Goal: Communication & Community: Answer question/provide support

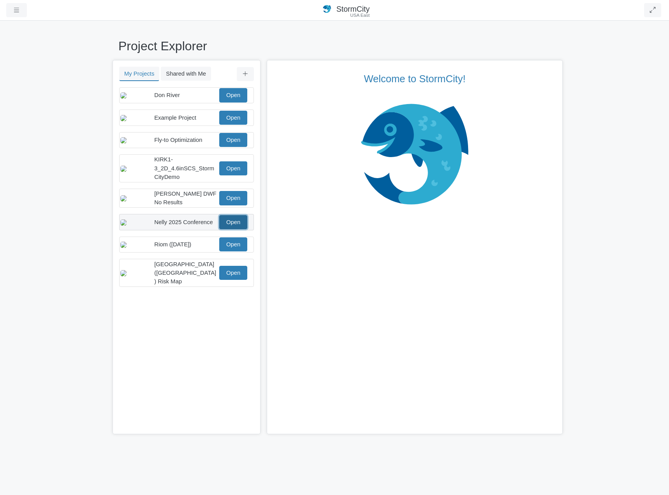
click at [240, 229] on link "Open" at bounding box center [233, 222] width 28 height 14
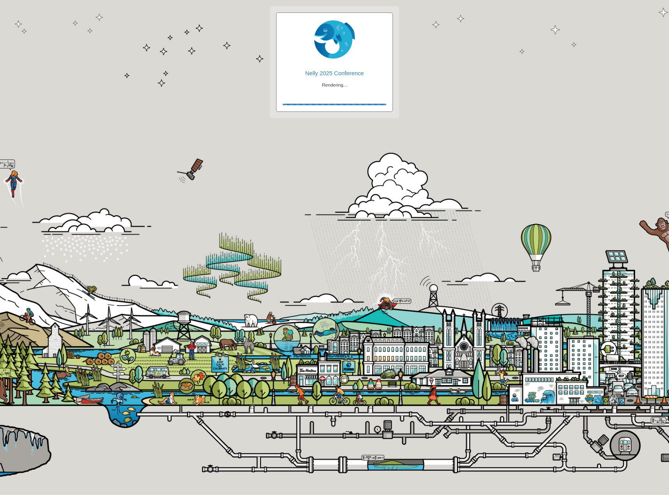
checkbox input "true"
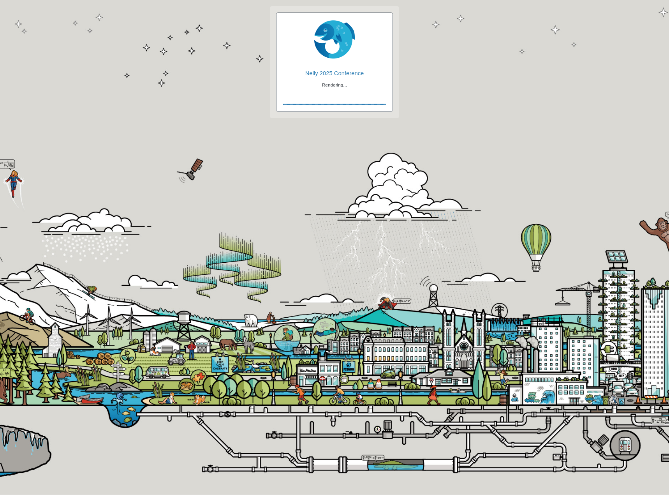
checkbox input "true"
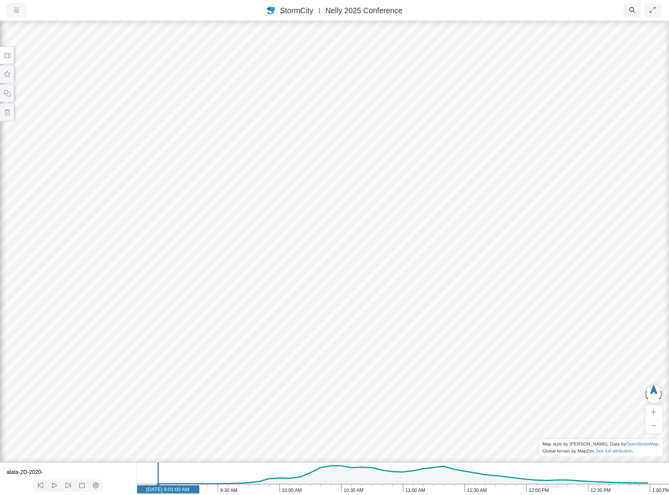
click at [332, 474] on icon "1:00 PM 12:30 PM 12:00 PM 11:30 AM 11:00 AM 10:30 AM 10:00 AM 9:30 AM 9:00 AM J…" at bounding box center [402, 478] width 533 height 32
drag, startPoint x: 289, startPoint y: 291, endPoint x: 493, endPoint y: 194, distance: 226.3
click at [493, 194] on div at bounding box center [334, 257] width 669 height 475
drag, startPoint x: 553, startPoint y: 338, endPoint x: 201, endPoint y: 217, distance: 372.8
drag, startPoint x: 486, startPoint y: 316, endPoint x: 357, endPoint y: 312, distance: 129.0
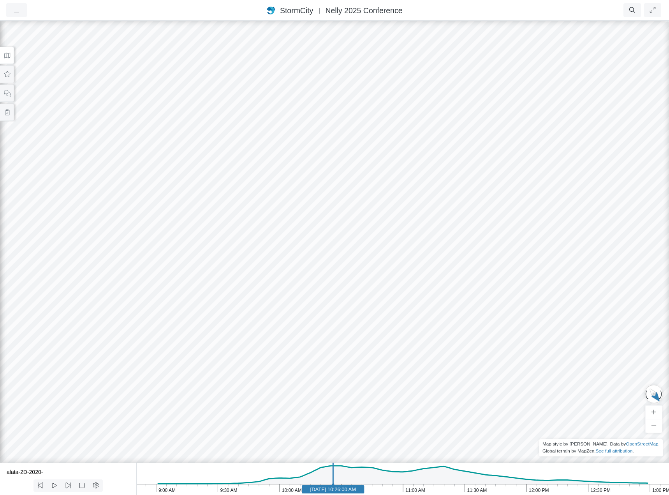
drag, startPoint x: 533, startPoint y: 308, endPoint x: 427, endPoint y: 308, distance: 105.5
click at [428, 308] on div at bounding box center [334, 257] width 669 height 475
drag, startPoint x: 524, startPoint y: 300, endPoint x: 638, endPoint y: 296, distance: 113.8
drag, startPoint x: 238, startPoint y: 257, endPoint x: 324, endPoint y: 266, distance: 87.0
click at [324, 266] on div at bounding box center [334, 257] width 669 height 475
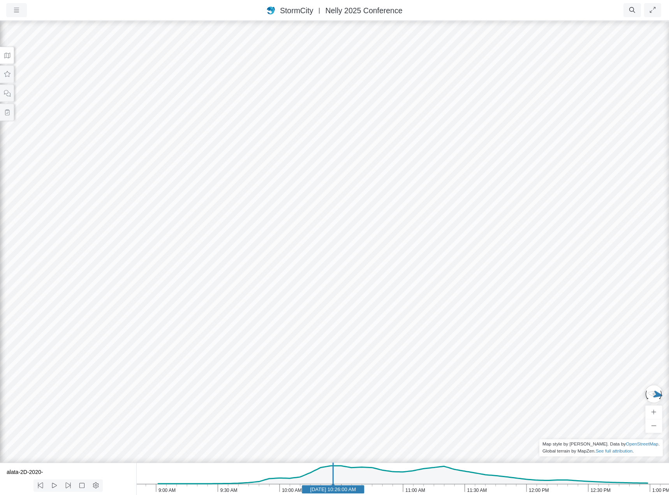
drag, startPoint x: 387, startPoint y: 237, endPoint x: 410, endPoint y: 173, distance: 67.6
click at [6, 56] on icon at bounding box center [7, 56] width 7 height 6
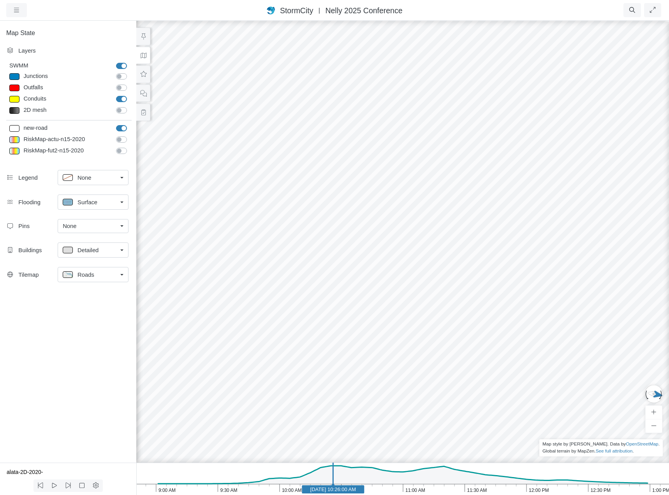
click at [111, 275] on div "Roads" at bounding box center [90, 274] width 55 height 10
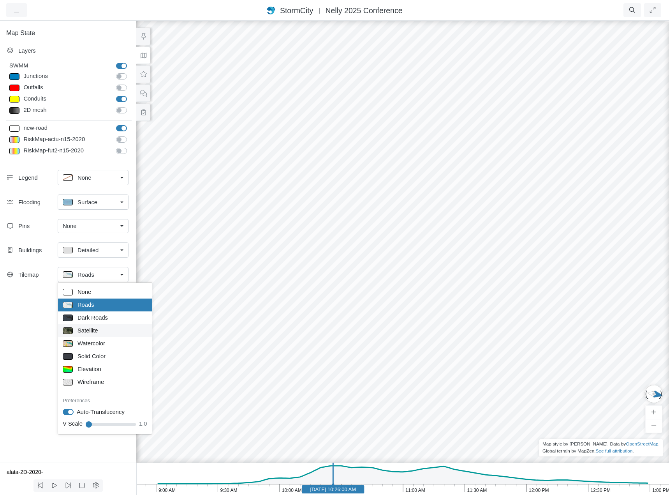
click at [102, 327] on div "Satellite" at bounding box center [105, 331] width 85 height 10
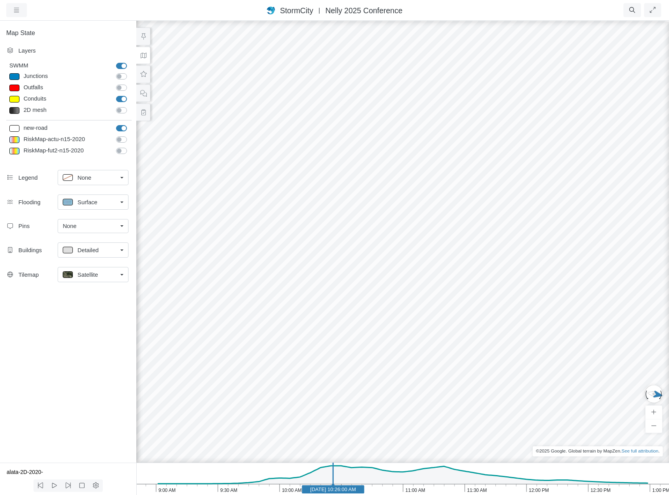
click at [109, 276] on div "Satellite" at bounding box center [90, 274] width 55 height 10
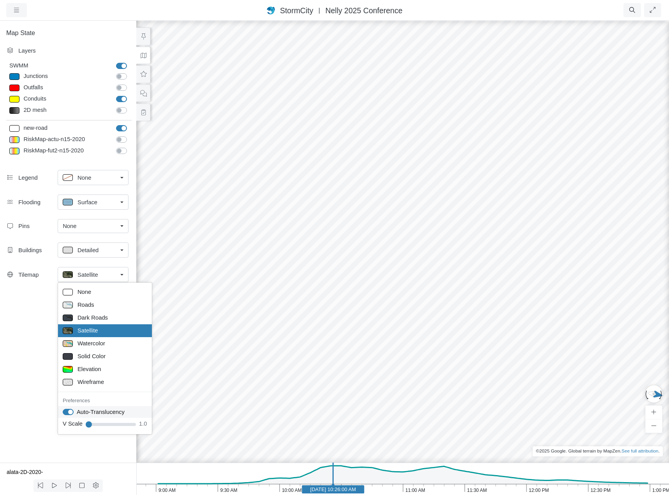
click at [77, 411] on label "Auto-Translucency" at bounding box center [101, 411] width 48 height 9
checkbox input "false"
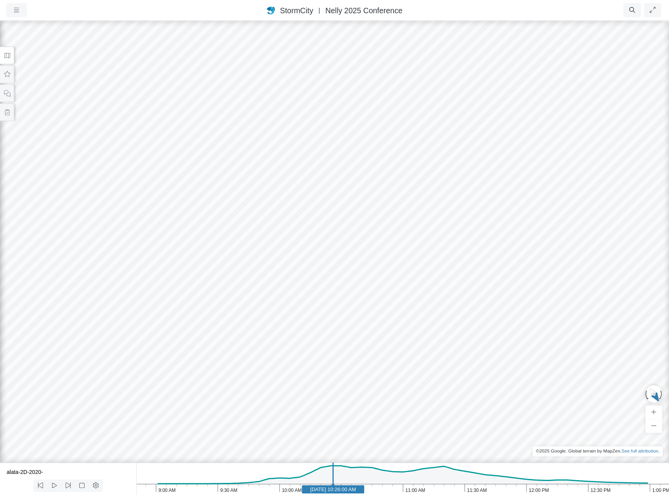
drag, startPoint x: 530, startPoint y: 218, endPoint x: 383, endPoint y: 276, distance: 157.4
drag, startPoint x: 407, startPoint y: 291, endPoint x: 552, endPoint y: 213, distance: 164.1
click at [309, 473] on icon "1:00 PM 12:30 PM 12:00 PM 11:30 AM 11:00 AM 10:30 AM 10:00 AM 9:30 AM 9:00 AM J…" at bounding box center [402, 478] width 533 height 32
click at [338, 473] on icon "1:00 PM 12:30 PM 12:00 PM 11:30 AM 11:00 AM 10:30 AM 10:00 AM 9:30 AM 9:00 AM J…" at bounding box center [402, 478] width 533 height 32
click at [372, 478] on icon "1:00 PM 12:30 PM 12:00 PM 11:30 AM 11:00 AM 10:30 AM 10:00 AM 9:30 AM 9:00 AM J…" at bounding box center [402, 478] width 533 height 32
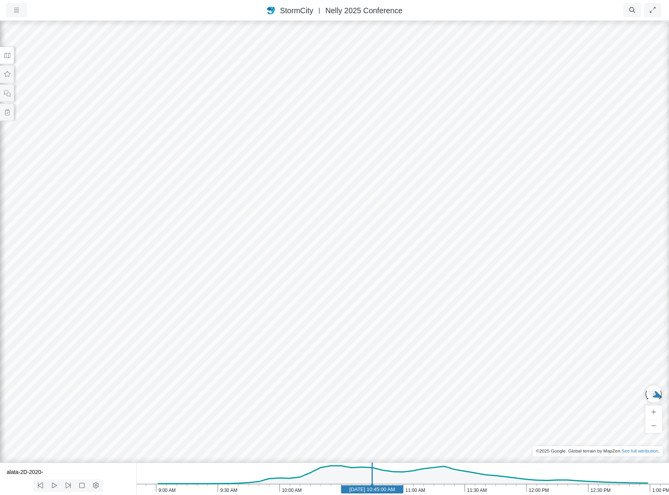
drag, startPoint x: 332, startPoint y: 475, endPoint x: 317, endPoint y: 476, distance: 14.4
click at [331, 475] on icon "1:00 PM 12:30 PM 12:00 PM 11:30 AM 11:00 AM 10:30 AM 10:00 AM 9:30 AM 9:00 AM J…" at bounding box center [402, 478] width 533 height 32
drag, startPoint x: 312, startPoint y: 475, endPoint x: 301, endPoint y: 476, distance: 10.5
click at [311, 475] on icon "1:00 PM 12:30 PM 12:00 PM 11:30 AM 11:00 AM 10:30 AM 10:00 AM 9:30 AM 9:00 AM J…" at bounding box center [402, 478] width 533 height 32
drag, startPoint x: 461, startPoint y: 269, endPoint x: 403, endPoint y: 284, distance: 60.4
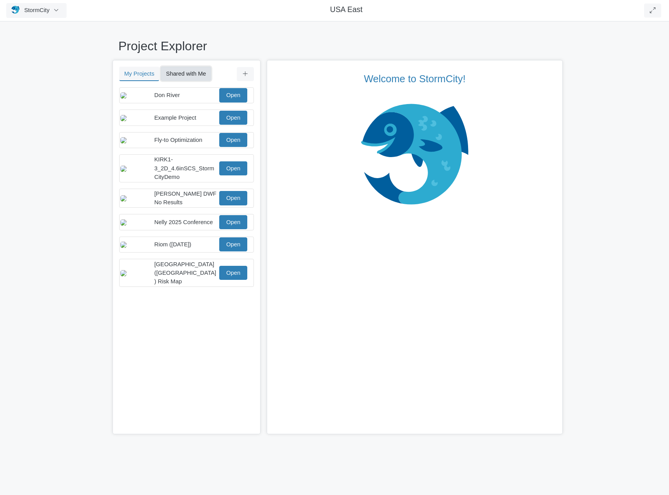
click at [186, 72] on button "Shared with Me" at bounding box center [186, 74] width 50 height 14
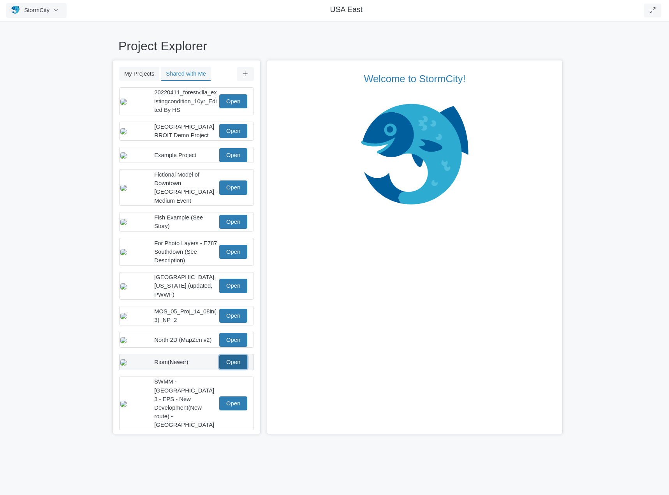
click at [238, 358] on link "Open" at bounding box center [233, 362] width 28 height 14
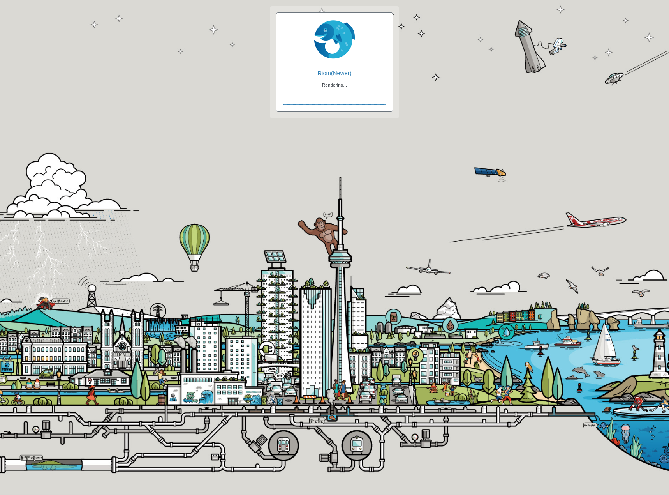
checkbox input "true"
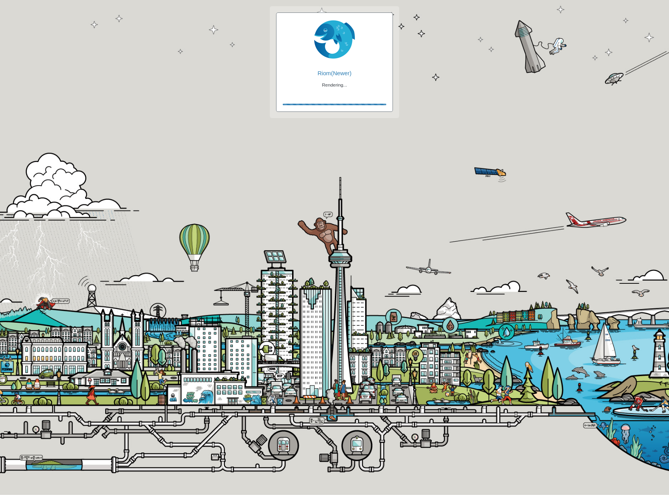
checkbox input "true"
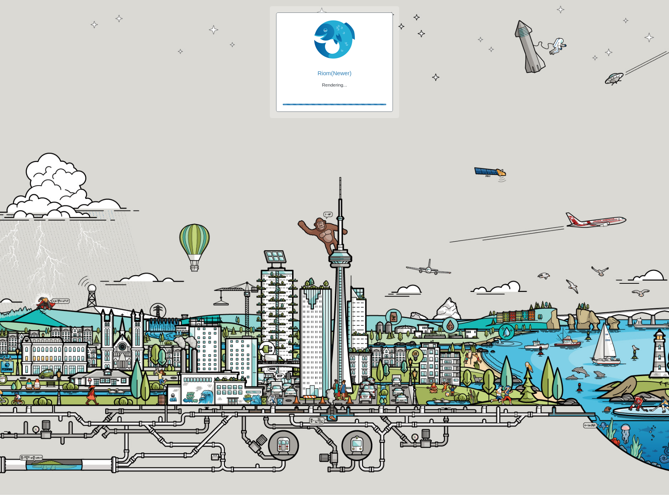
checkbox input "false"
checkbox input "true"
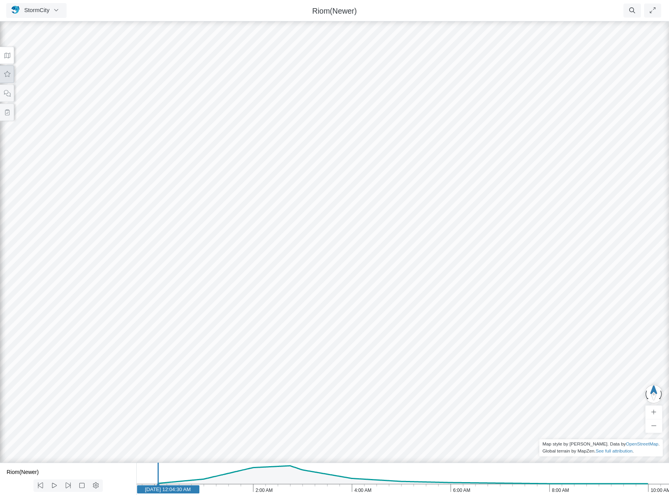
click at [5, 76] on icon at bounding box center [7, 74] width 7 height 6
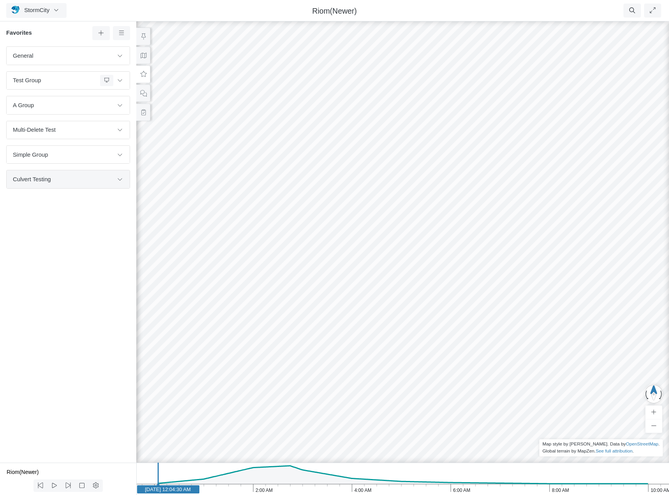
click at [96, 177] on span "Culvert Testing" at bounding box center [63, 179] width 100 height 9
click at [121, 179] on icon at bounding box center [120, 178] width 6 height 5
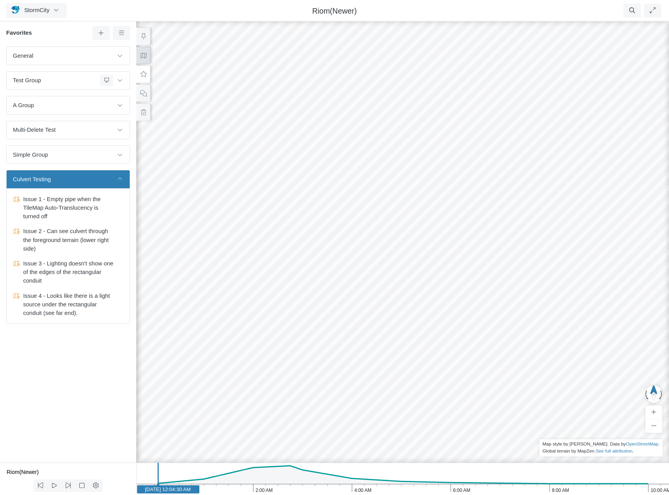
click at [141, 55] on icon at bounding box center [143, 56] width 7 height 6
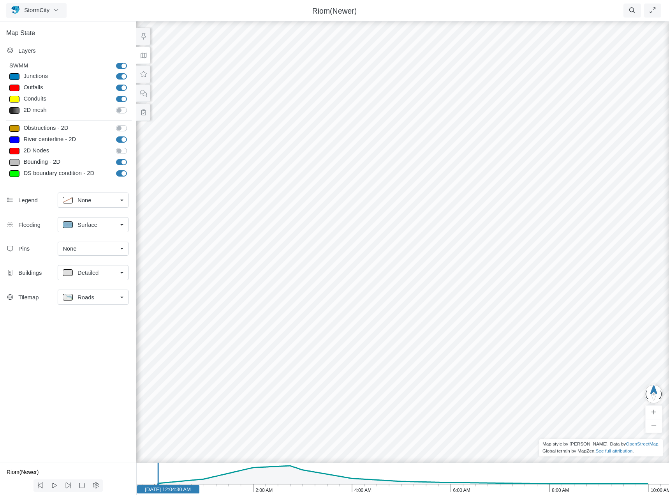
drag, startPoint x: 119, startPoint y: 138, endPoint x: 122, endPoint y: 141, distance: 4.4
click at [130, 135] on label "River centerline - 2D" at bounding box center [130, 135] width 0 height 0
click at [120, 138] on input "River centerline - 2D" at bounding box center [119, 138] width 6 height 7
checkbox input "false"
click at [130, 158] on label "Bounding - 2D" at bounding box center [130, 158] width 0 height 0
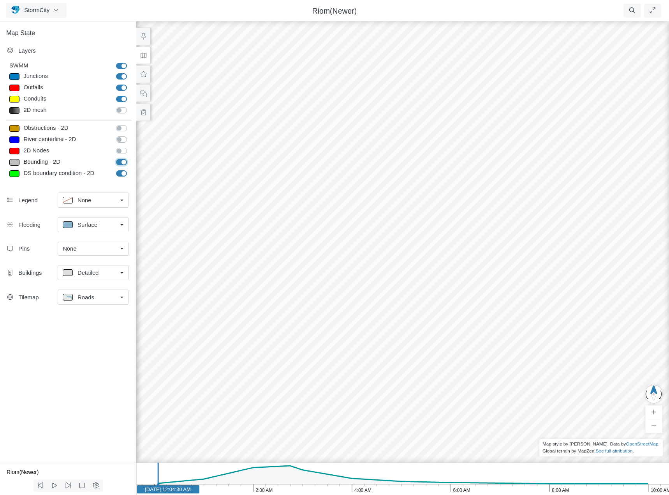
click at [120, 160] on input "Bounding - 2D" at bounding box center [119, 161] width 6 height 7
checkbox input "false"
click at [130, 169] on label "DS boundary condition - 2D" at bounding box center [130, 169] width 0 height 0
click at [122, 174] on input "DS boundary condition - 2D" at bounding box center [119, 172] width 6 height 7
checkbox input "false"
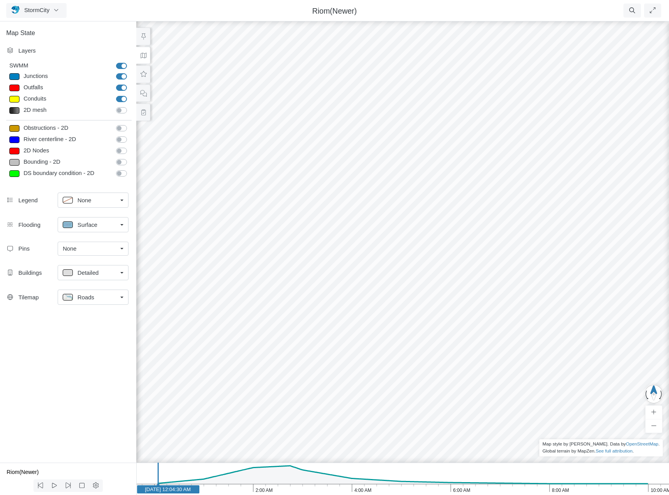
click at [93, 298] on div "Roads" at bounding box center [90, 297] width 55 height 10
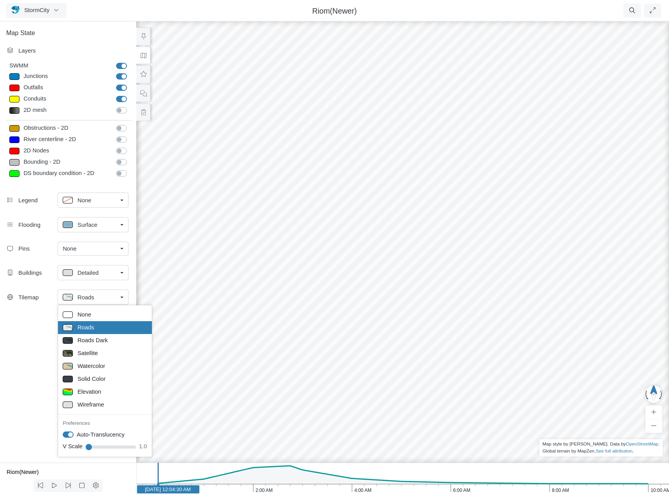
click at [252, 471] on icon "10:00 AM 8:00 AM 6:00 AM 4:00 AM 2:00 AM [DATE] [DATE] 12:04:30 AM" at bounding box center [402, 478] width 533 height 32
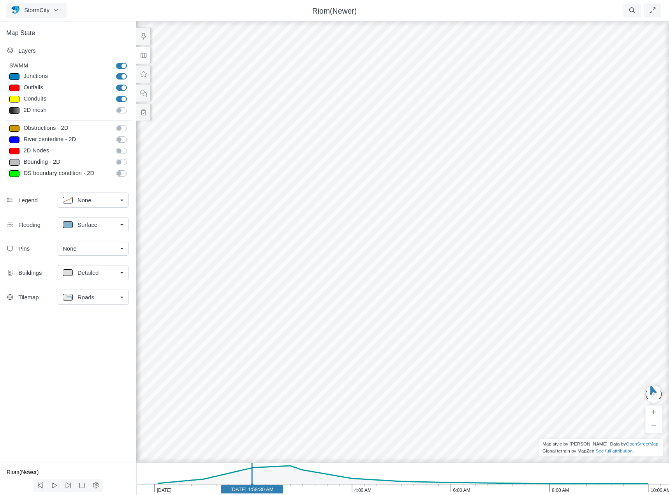
drag, startPoint x: 334, startPoint y: 330, endPoint x: 447, endPoint y: 187, distance: 181.9
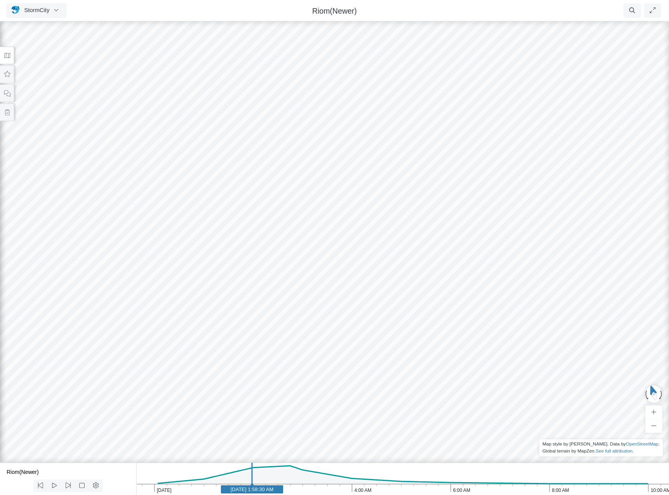
drag, startPoint x: 306, startPoint y: 252, endPoint x: 329, endPoint y: 254, distance: 22.7
click at [329, 254] on div at bounding box center [334, 257] width 669 height 475
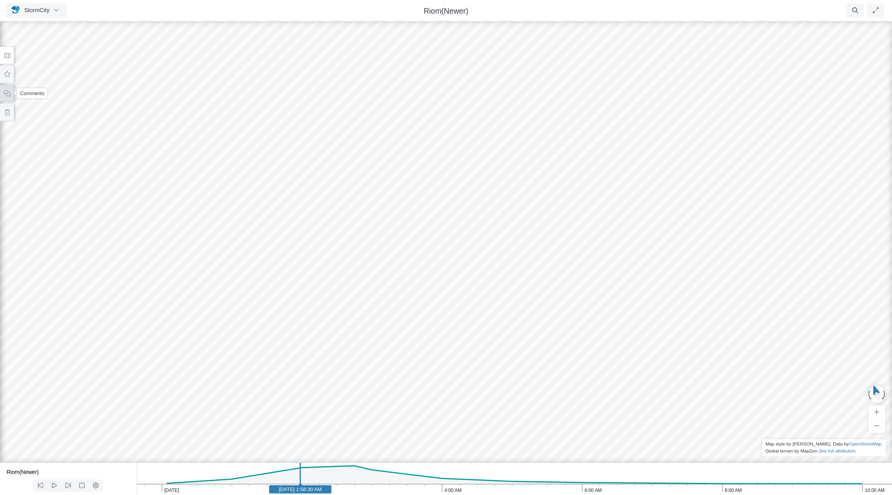
click at [6, 93] on icon at bounding box center [7, 93] width 7 height 6
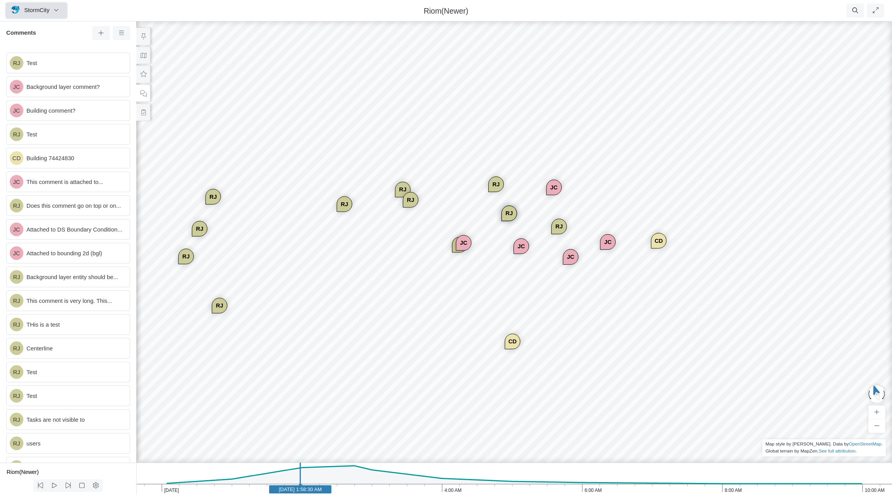
click at [33, 11] on span "StormCity" at bounding box center [36, 10] width 25 height 6
click at [33, 71] on link "Preferences" at bounding box center [38, 69] width 62 height 12
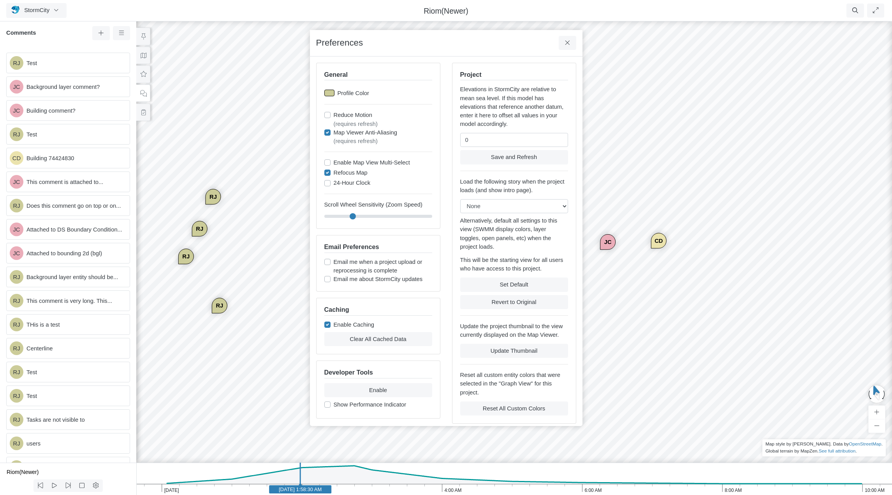
click at [331, 93] on div at bounding box center [329, 93] width 10 height 7
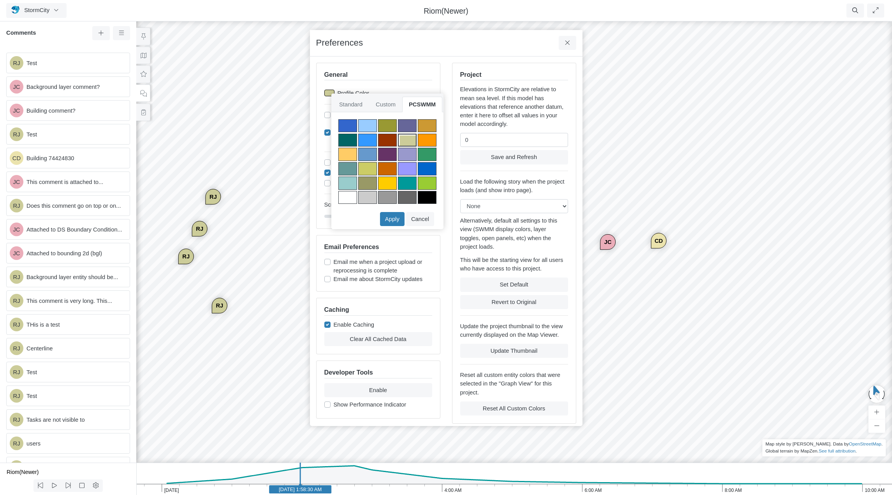
click at [429, 183] on div at bounding box center [427, 182] width 19 height 13
click at [398, 219] on button "Apply" at bounding box center [392, 219] width 25 height 14
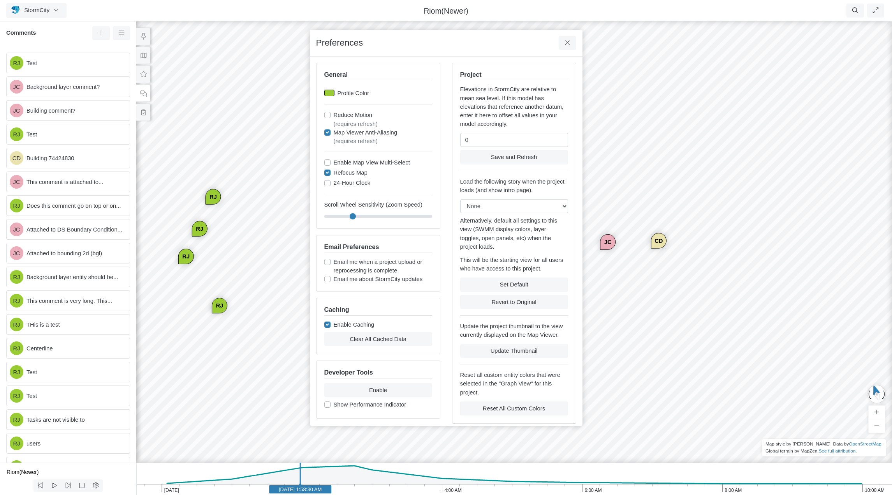
click at [331, 95] on div at bounding box center [329, 93] width 10 height 7
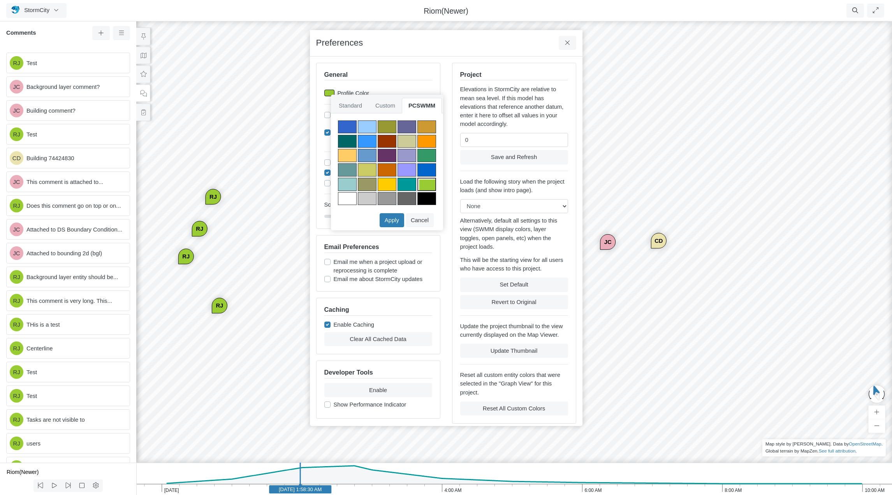
click at [391, 142] on div at bounding box center [387, 141] width 19 height 13
click at [389, 219] on button "Apply" at bounding box center [392, 220] width 25 height 14
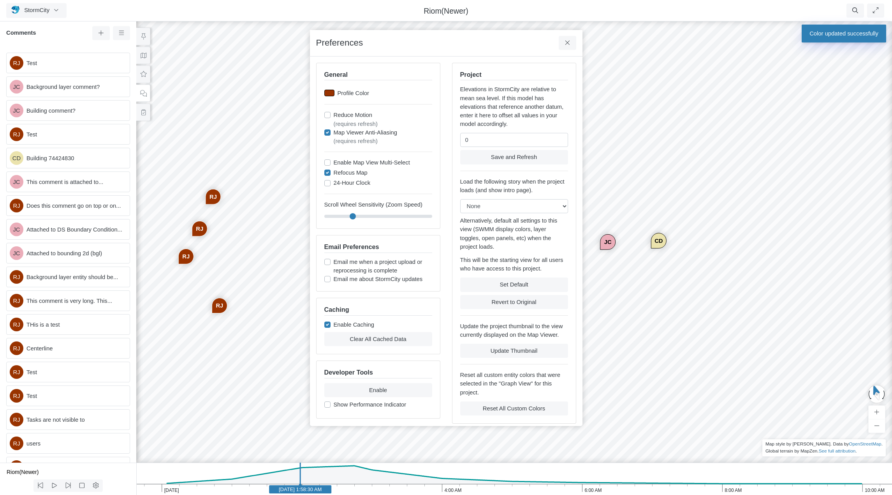
click at [329, 93] on div at bounding box center [329, 93] width 10 height 7
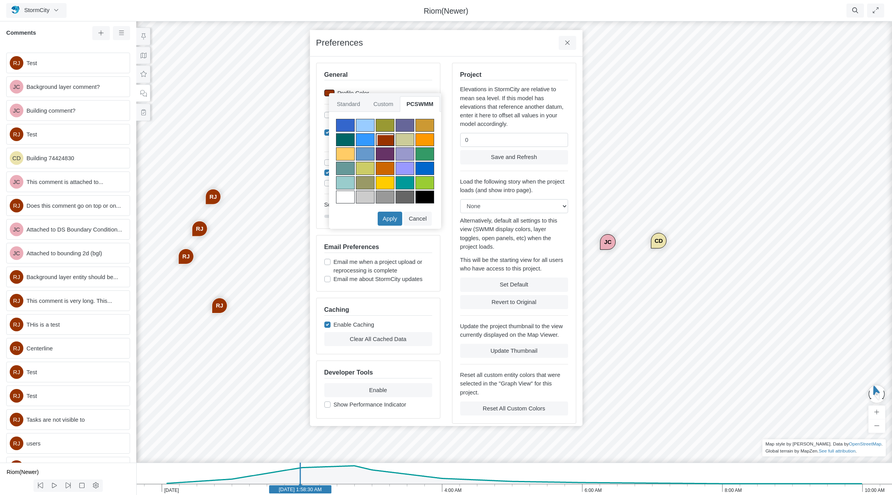
click at [347, 124] on div at bounding box center [345, 125] width 19 height 13
click at [391, 219] on button "Apply" at bounding box center [390, 218] width 25 height 14
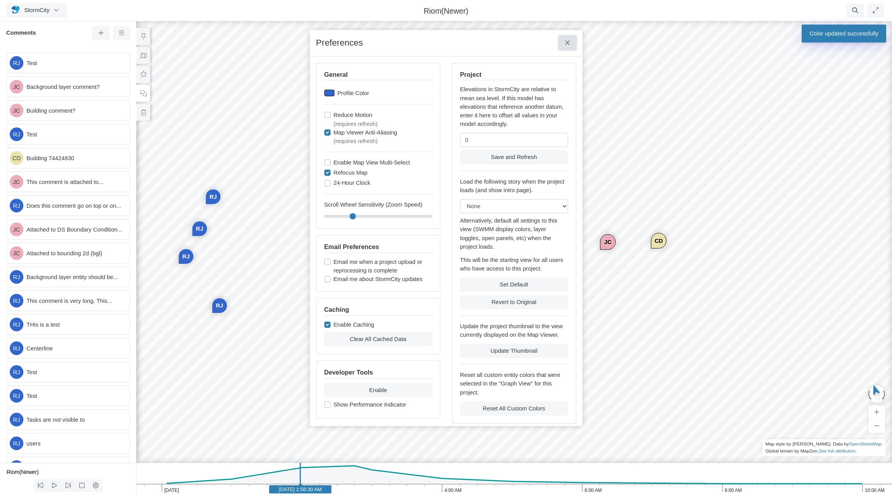
click at [567, 44] on icon at bounding box center [567, 43] width 7 height 6
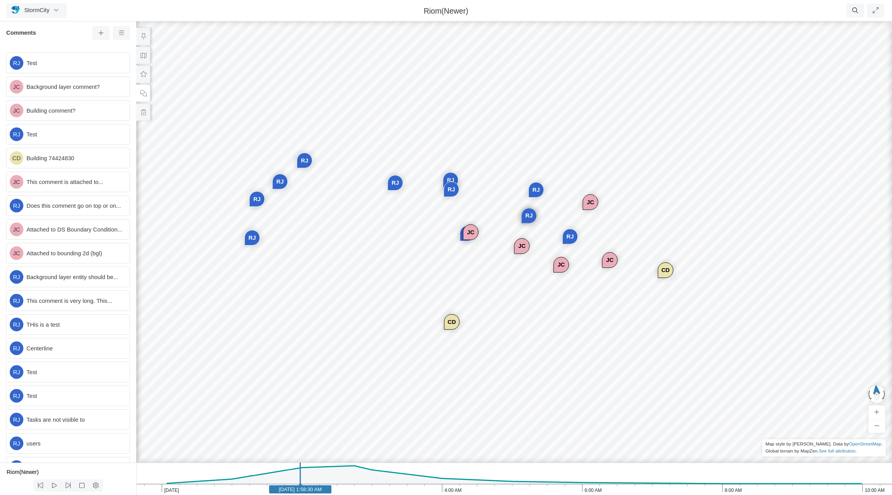
drag, startPoint x: 594, startPoint y: 257, endPoint x: 486, endPoint y: 247, distance: 108.4
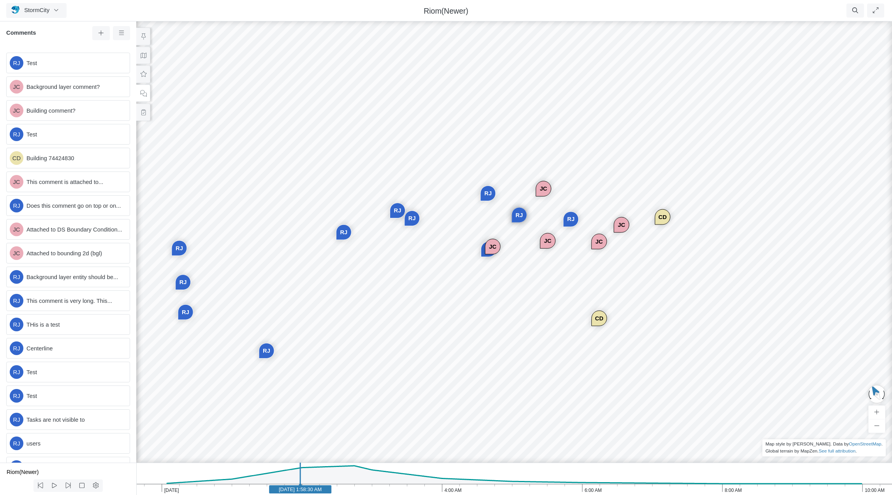
drag, startPoint x: 341, startPoint y: 236, endPoint x: 539, endPoint y: 234, distance: 198.2
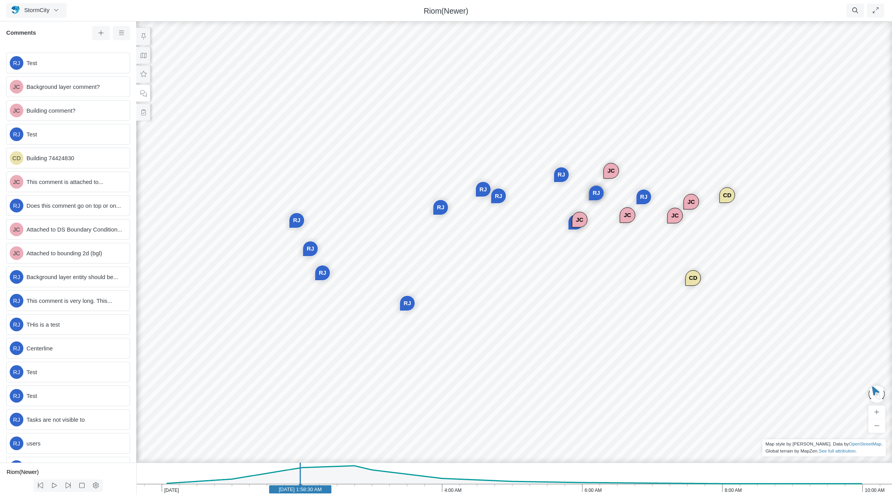
drag, startPoint x: 407, startPoint y: 264, endPoint x: 504, endPoint y: 236, distance: 101.5
click at [504, 236] on div "RJ JC JC CD JC [GEOGRAPHIC_DATA] JC JC [GEOGRAPHIC_DATA] [GEOGRAPHIC_DATA] [GEO…" at bounding box center [514, 257] width 892 height 475
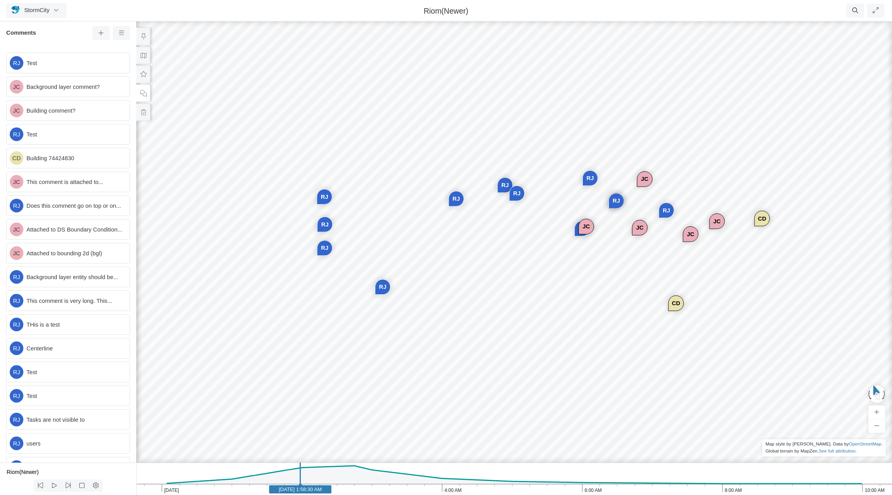
drag, startPoint x: 469, startPoint y: 235, endPoint x: 401, endPoint y: 237, distance: 68.2
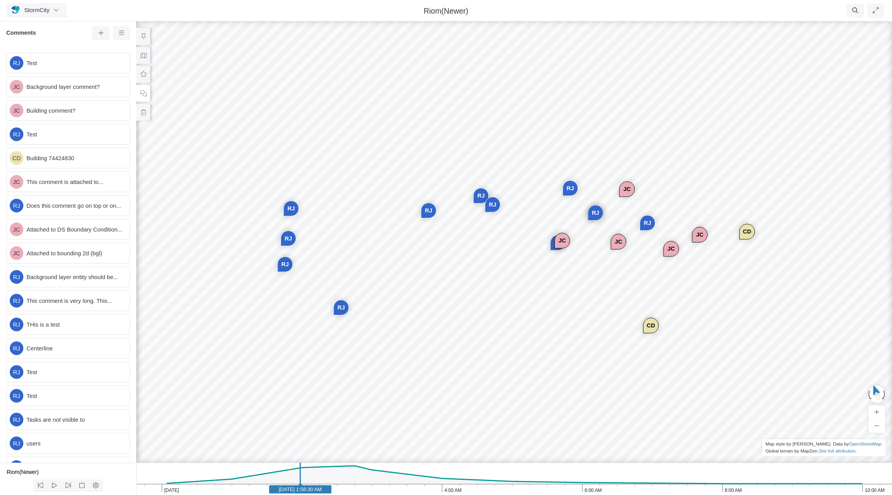
drag, startPoint x: 496, startPoint y: 248, endPoint x: 466, endPoint y: 264, distance: 33.4
click at [466, 264] on div "RJ JC JC CD JC [GEOGRAPHIC_DATA] JC JC [GEOGRAPHIC_DATA] [GEOGRAPHIC_DATA] [GEO…" at bounding box center [514, 257] width 892 height 475
click at [430, 210] on div "RJ" at bounding box center [428, 210] width 15 height 15
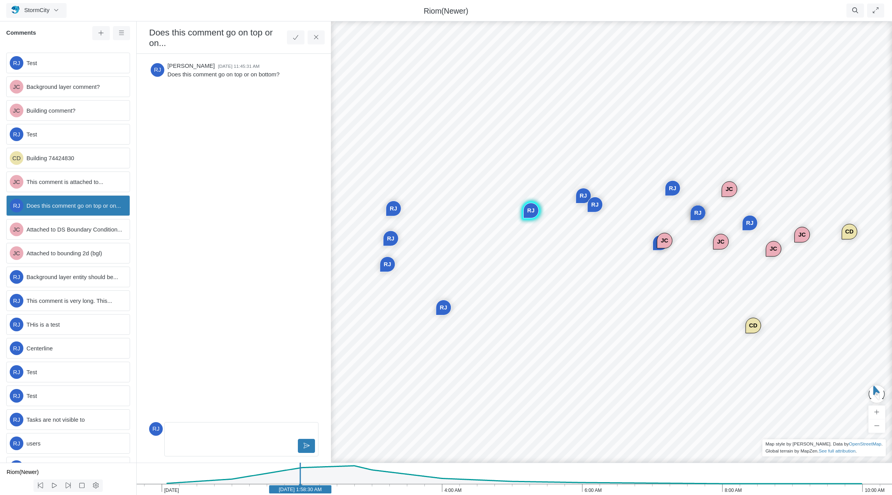
click at [444, 307] on div "RJ" at bounding box center [443, 307] width 15 height 15
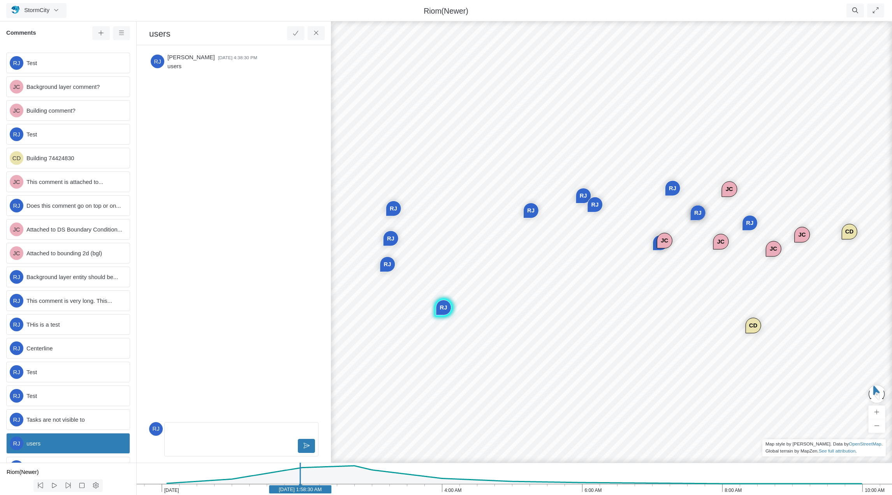
click at [386, 264] on div "RJ" at bounding box center [387, 264] width 15 height 15
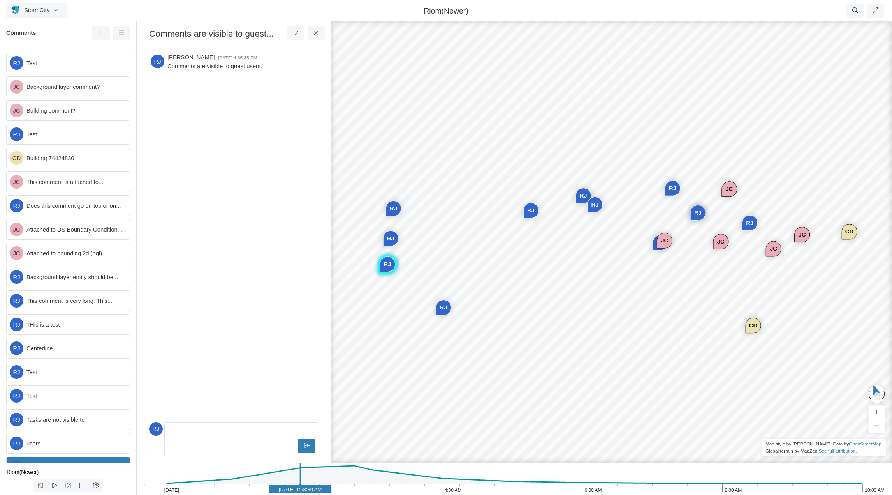
click at [391, 239] on div "RJ" at bounding box center [390, 238] width 15 height 15
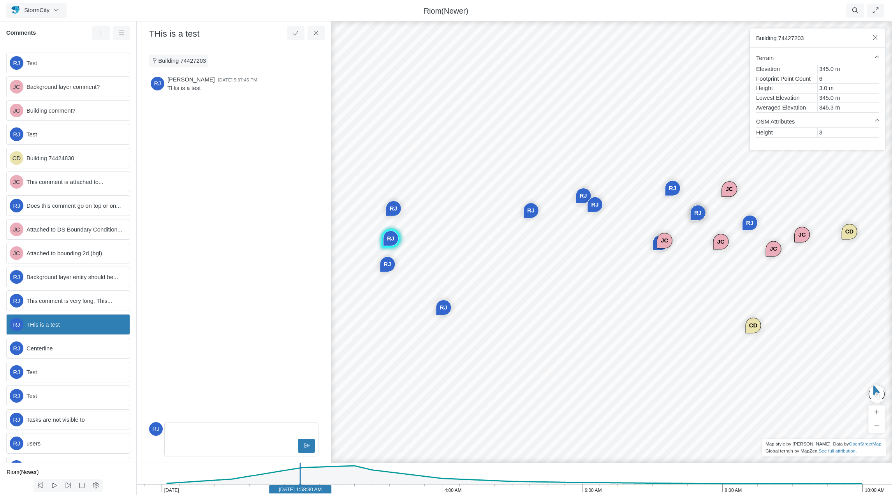
click at [393, 208] on div "RJ" at bounding box center [393, 208] width 15 height 15
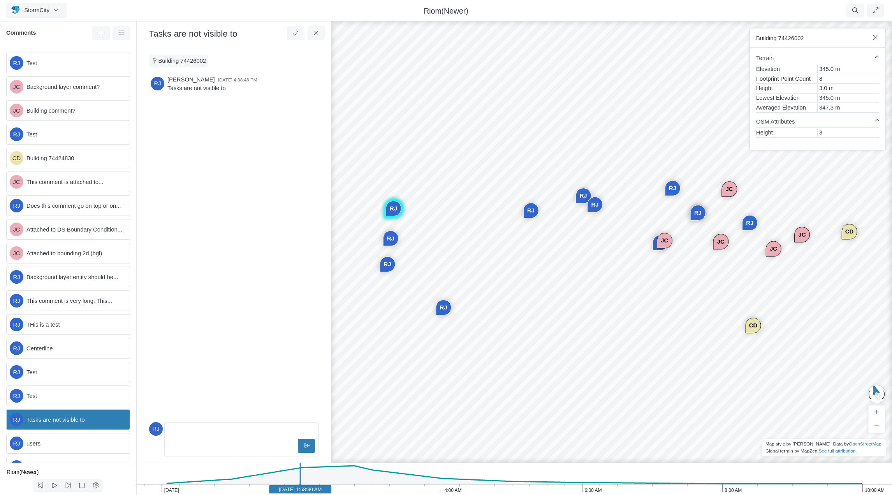
click at [669, 241] on div "JC" at bounding box center [720, 241] width 15 height 15
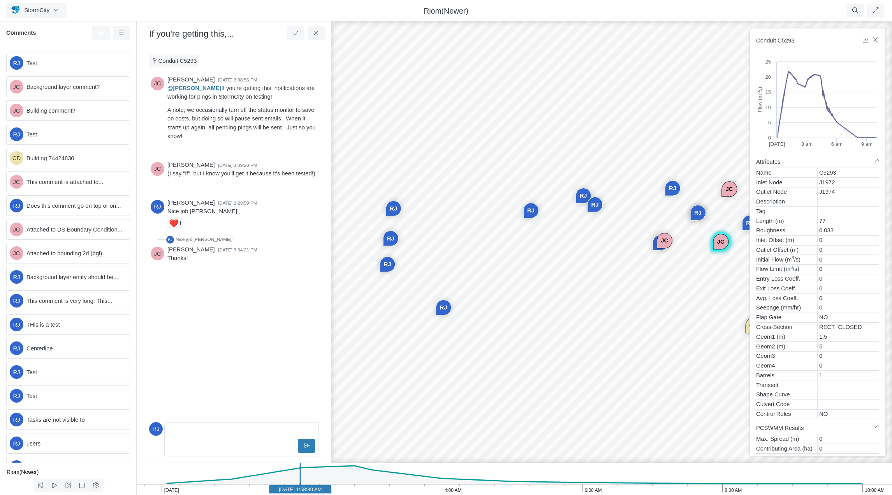
click at [669, 286] on div "RJ JC JC CD JC [GEOGRAPHIC_DATA] JC JC [GEOGRAPHIC_DATA] [GEOGRAPHIC_DATA] [GEO…" at bounding box center [617, 257] width 892 height 475
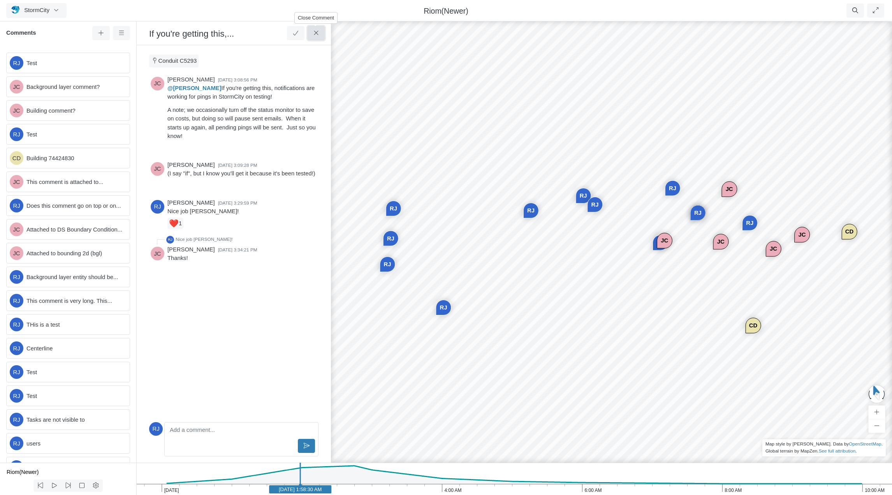
click at [312, 31] on button at bounding box center [317, 33] width 18 height 14
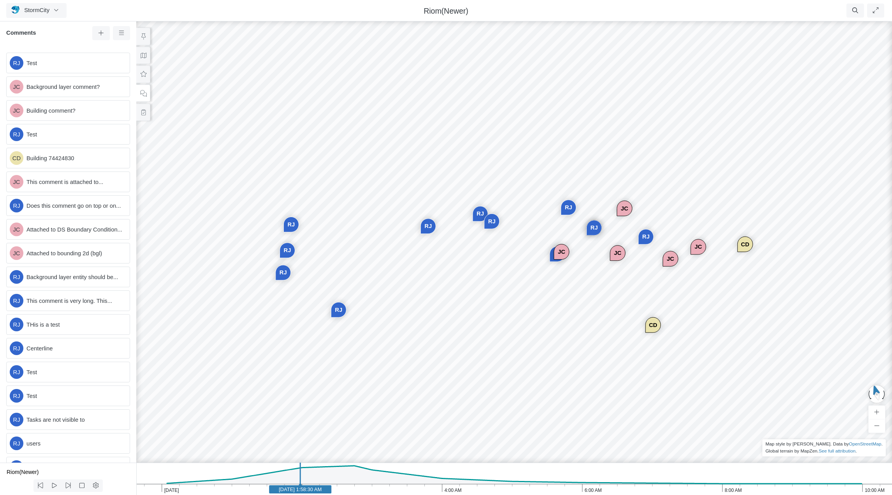
drag, startPoint x: 493, startPoint y: 328, endPoint x: 495, endPoint y: 312, distance: 16.5
click at [146, 77] on button at bounding box center [143, 74] width 14 height 18
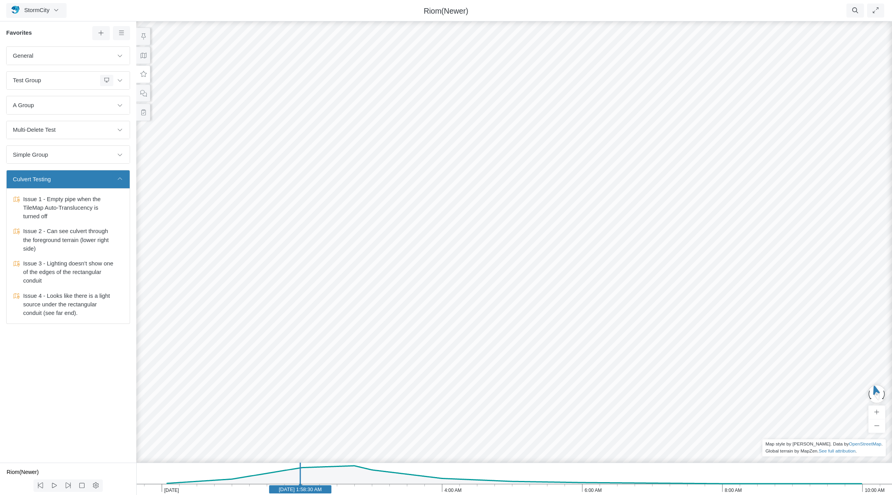
click at [119, 178] on icon at bounding box center [120, 178] width 6 height 5
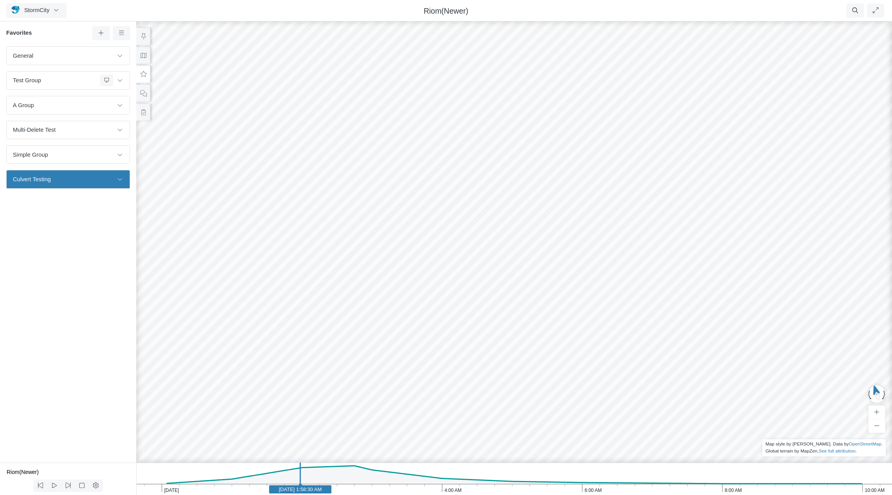
click at [114, 178] on button at bounding box center [119, 178] width 13 height 11
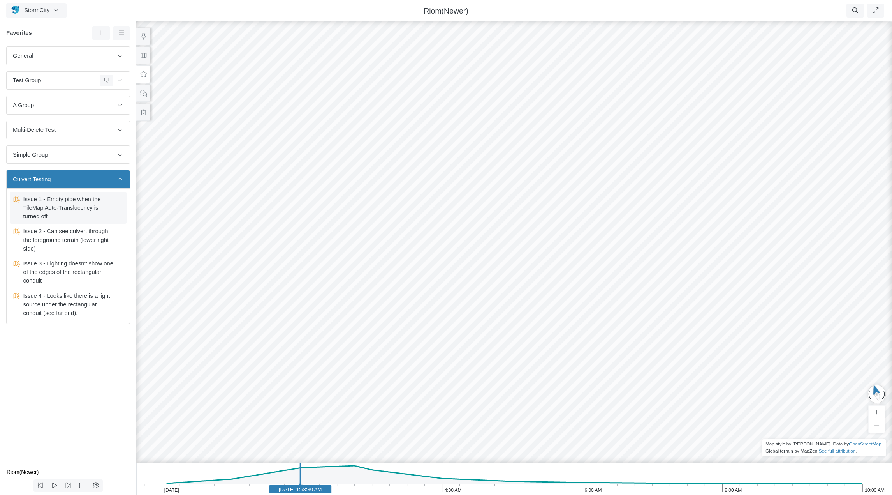
click at [85, 205] on span "Issue 1 - Empty pipe when the TileMap Auto-Translucency is turned off" at bounding box center [68, 208] width 97 height 26
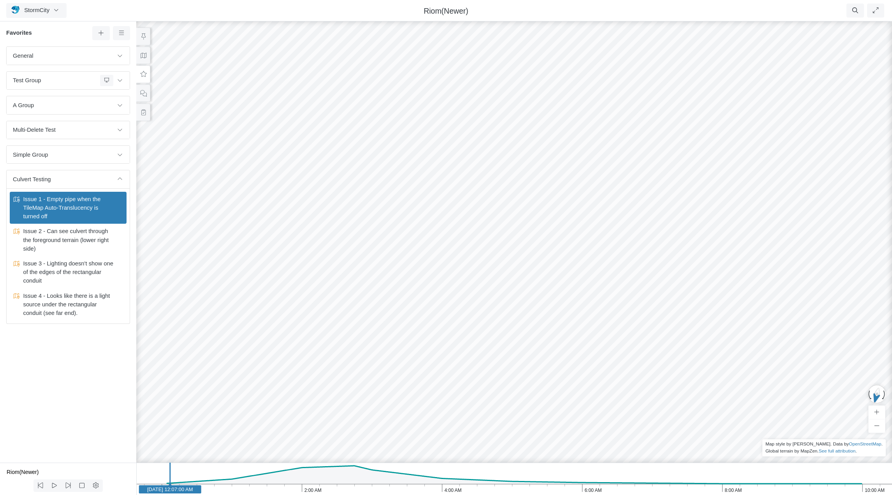
drag, startPoint x: 380, startPoint y: 243, endPoint x: 368, endPoint y: 248, distance: 13.8
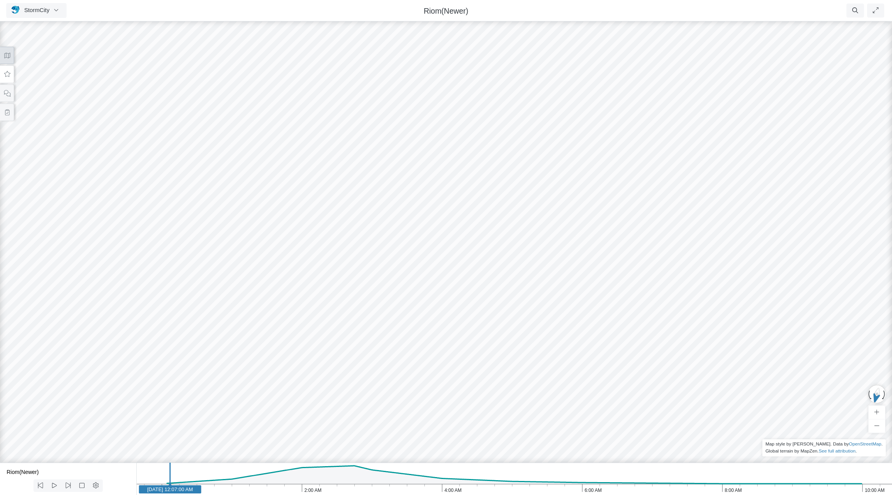
click at [8, 58] on button at bounding box center [7, 56] width 14 height 18
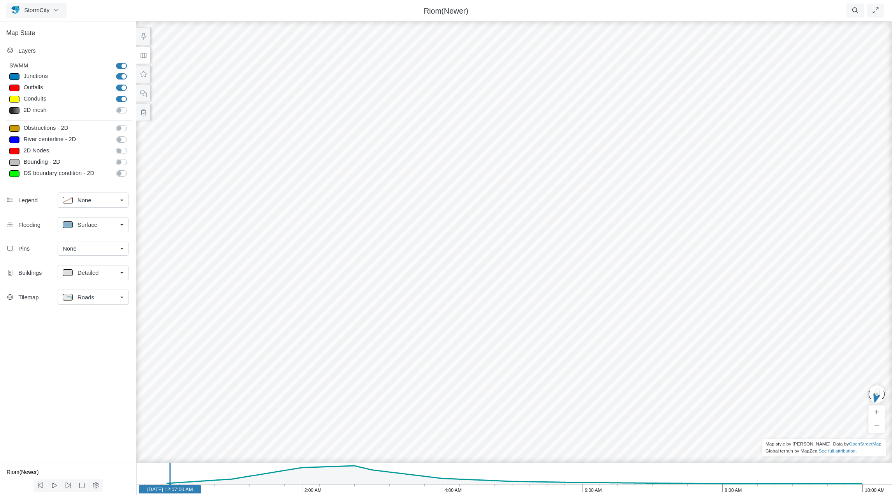
click at [99, 300] on div "Roads" at bounding box center [90, 297] width 55 height 10
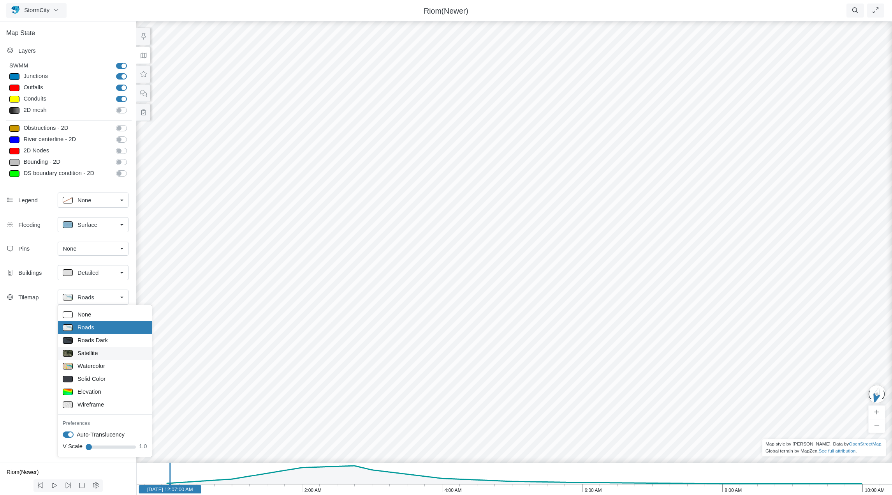
click at [89, 354] on span "Satellite" at bounding box center [87, 353] width 21 height 9
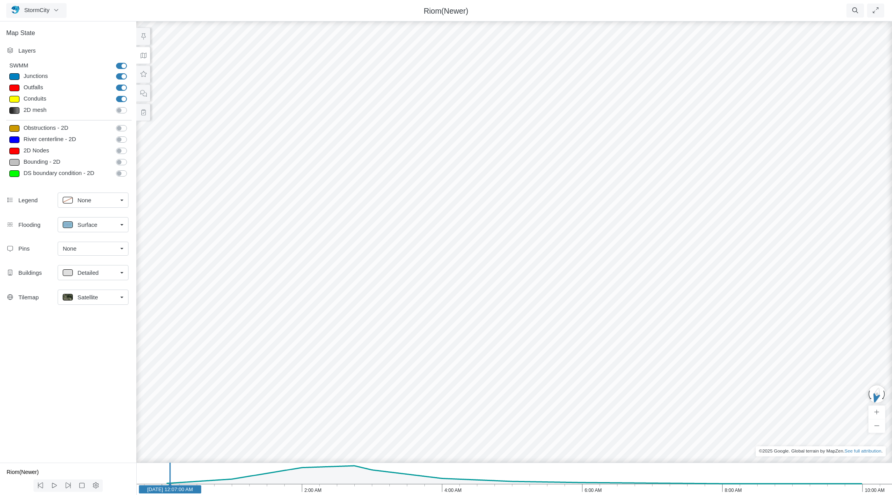
click at [95, 298] on span "Satellite" at bounding box center [87, 297] width 21 height 9
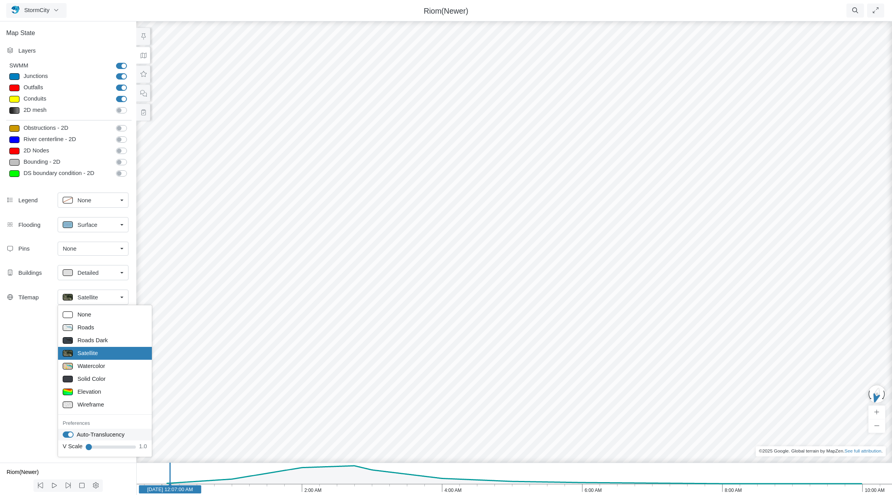
click at [77, 434] on label "Auto-Translucency" at bounding box center [101, 434] width 48 height 9
checkbox input "false"
click at [24, 413] on div "Map State Layers SWMM SWMM [GEOGRAPHIC_DATA] [GEOGRAPHIC_DATA] Outfalls Dividers" at bounding box center [68, 241] width 136 height 442
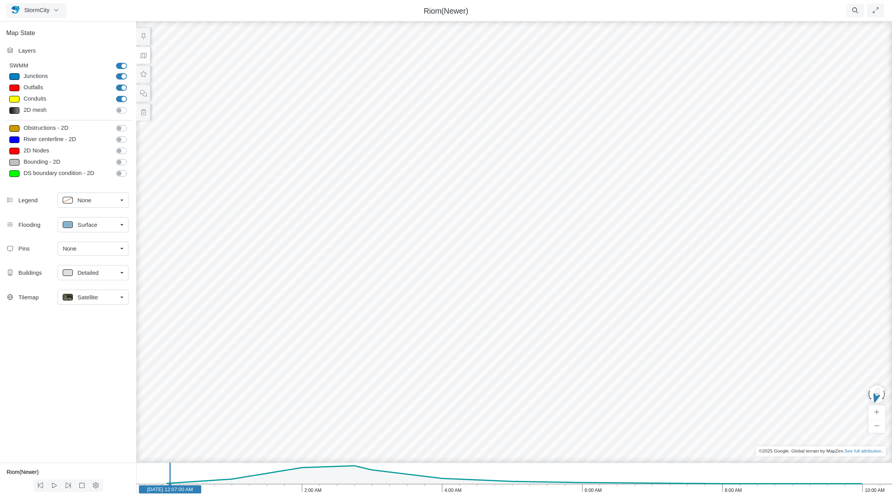
drag, startPoint x: 476, startPoint y: 225, endPoint x: 576, endPoint y: 254, distance: 104.5
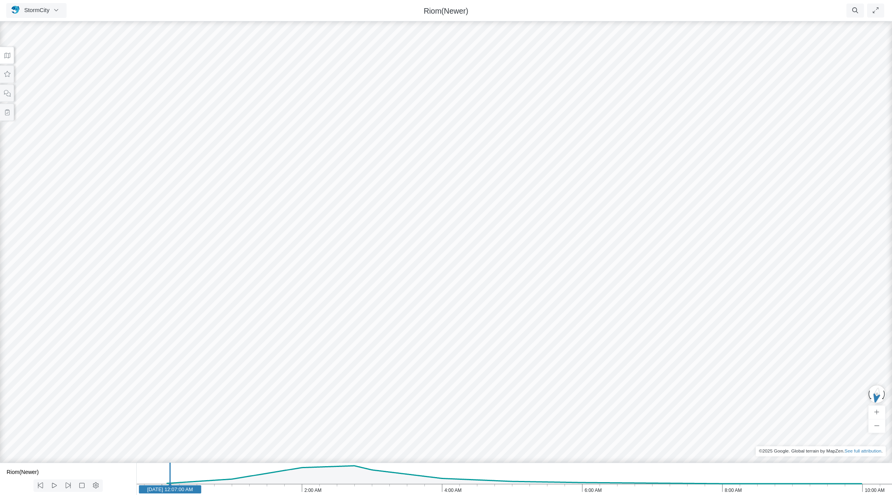
drag, startPoint x: 583, startPoint y: 259, endPoint x: 616, endPoint y: 251, distance: 33.8
drag, startPoint x: 347, startPoint y: 204, endPoint x: 546, endPoint y: 248, distance: 204.7
drag, startPoint x: 392, startPoint y: 243, endPoint x: 499, endPoint y: 188, distance: 120.4
click at [499, 188] on div "RJ JC JC CD JC [GEOGRAPHIC_DATA] JC JC [GEOGRAPHIC_DATA] [GEOGRAPHIC_DATA] [GEO…" at bounding box center [446, 257] width 892 height 475
click at [669, 397] on button "button" at bounding box center [877, 393] width 19 height 20
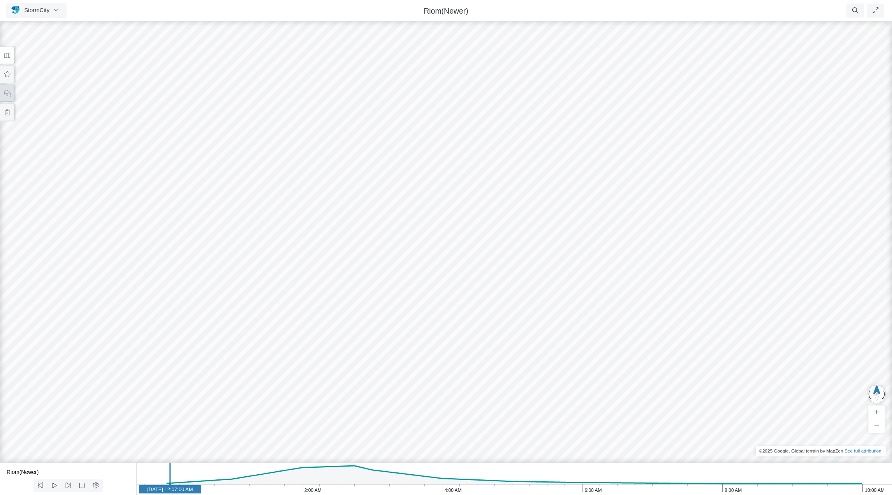
click at [9, 96] on icon at bounding box center [7, 93] width 7 height 7
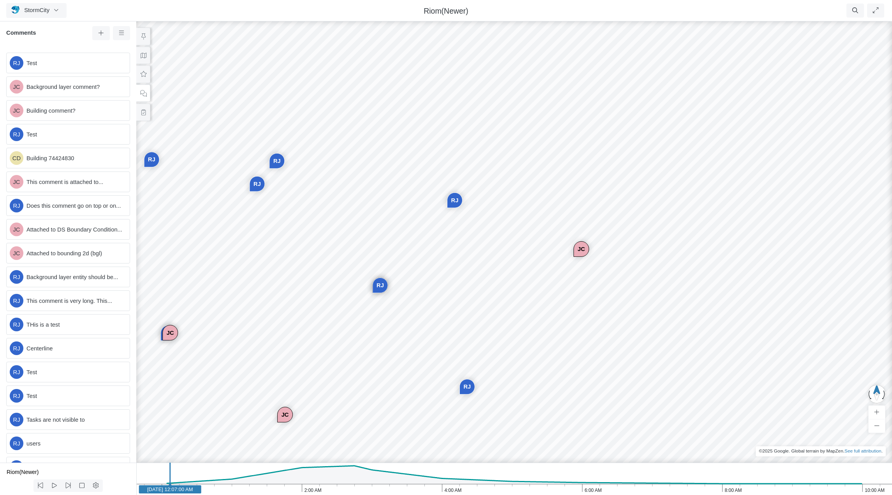
click at [302, 474] on icon "10:00 AM 8:00 AM 6:00 AM 4:00 AM 2:00 AM [DATE] [DATE] 12:07:00 AM" at bounding box center [514, 478] width 756 height 32
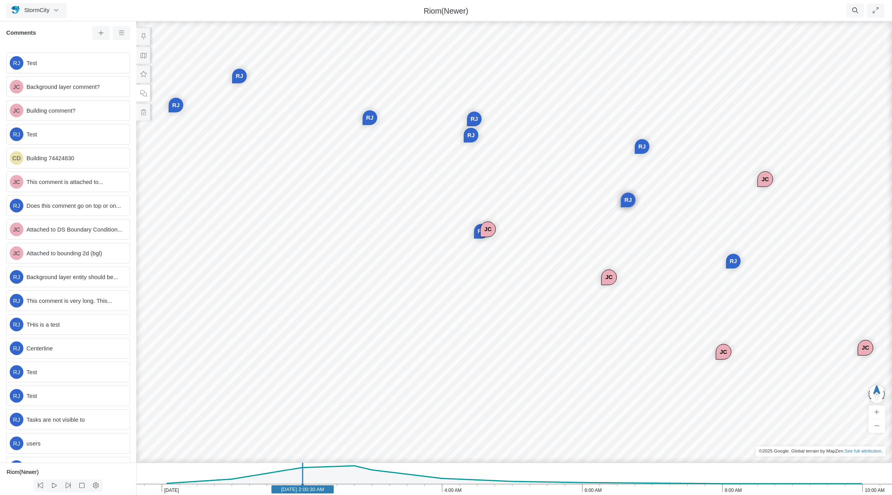
drag, startPoint x: 255, startPoint y: 287, endPoint x: 520, endPoint y: 206, distance: 277.8
click at [520, 206] on div "RJ JC JC CD JC [GEOGRAPHIC_DATA] JC JC [GEOGRAPHIC_DATA] [GEOGRAPHIC_DATA] [GEO…" at bounding box center [514, 257] width 892 height 475
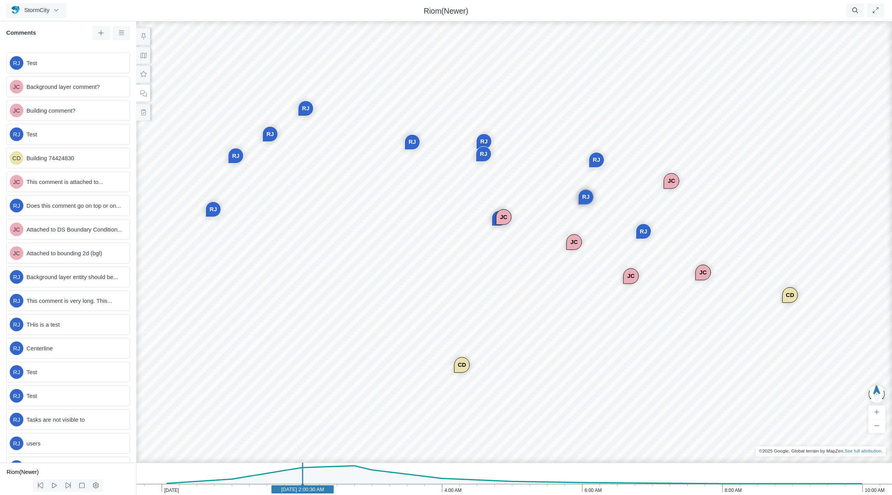
drag, startPoint x: 423, startPoint y: 227, endPoint x: 437, endPoint y: 231, distance: 14.8
click at [142, 56] on icon at bounding box center [143, 56] width 7 height 6
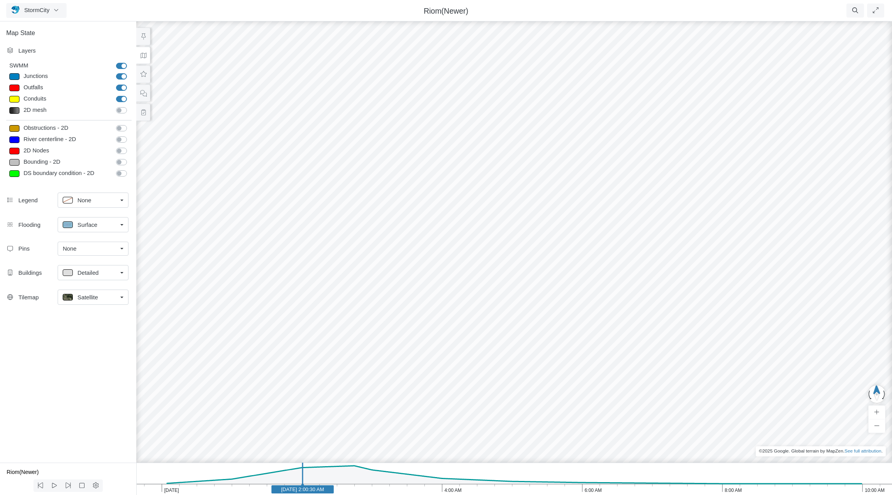
click at [174, 147] on div "RJ JC JC CD JC [GEOGRAPHIC_DATA] JC JC [GEOGRAPHIC_DATA] [GEOGRAPHIC_DATA] [GEO…" at bounding box center [514, 257] width 892 height 475
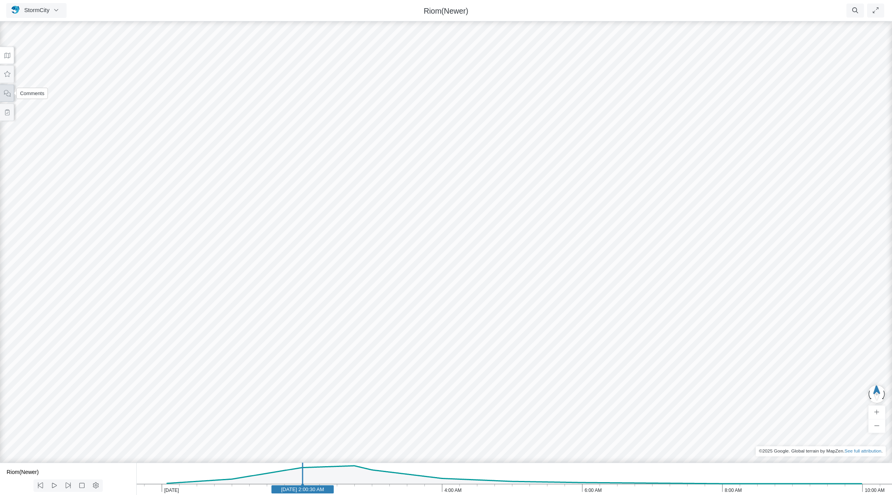
click at [9, 95] on icon at bounding box center [7, 93] width 7 height 6
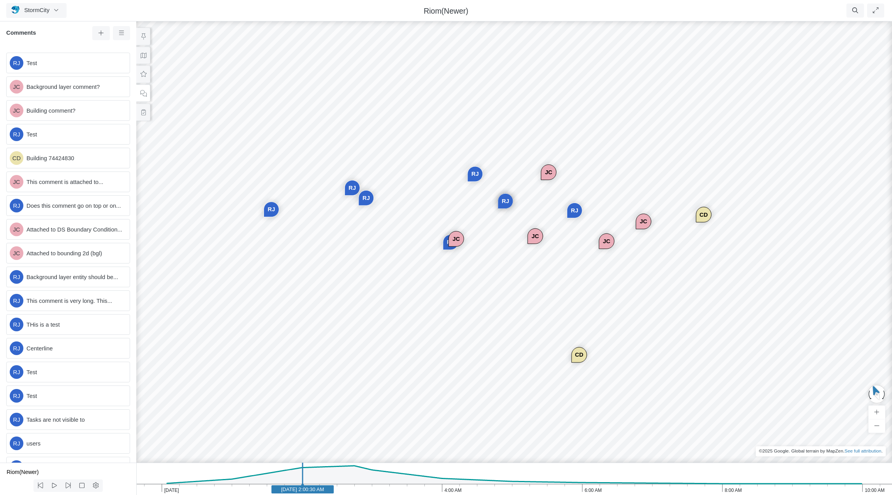
drag, startPoint x: 390, startPoint y: 291, endPoint x: 583, endPoint y: 274, distance: 193.1
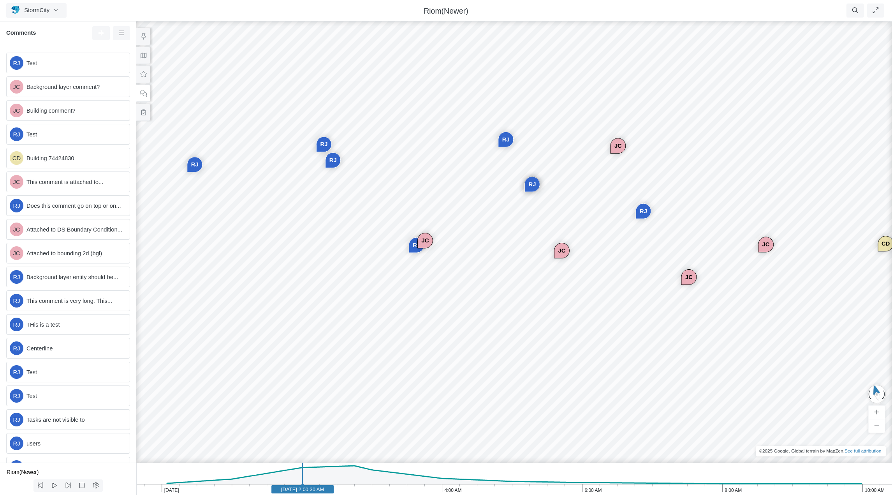
drag, startPoint x: 643, startPoint y: 308, endPoint x: 580, endPoint y: 314, distance: 63.4
click at [76, 64] on span "Test" at bounding box center [74, 63] width 97 height 9
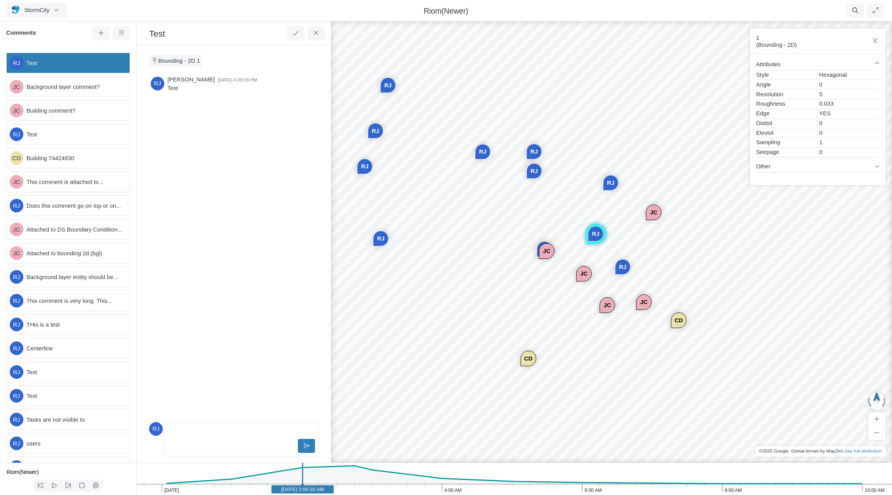
click at [185, 433] on p "Editor editing area: main" at bounding box center [241, 431] width 140 height 9
click at [312, 448] on button at bounding box center [307, 446] width 18 height 14
click at [300, 100] on icon at bounding box center [301, 99] width 7 height 6
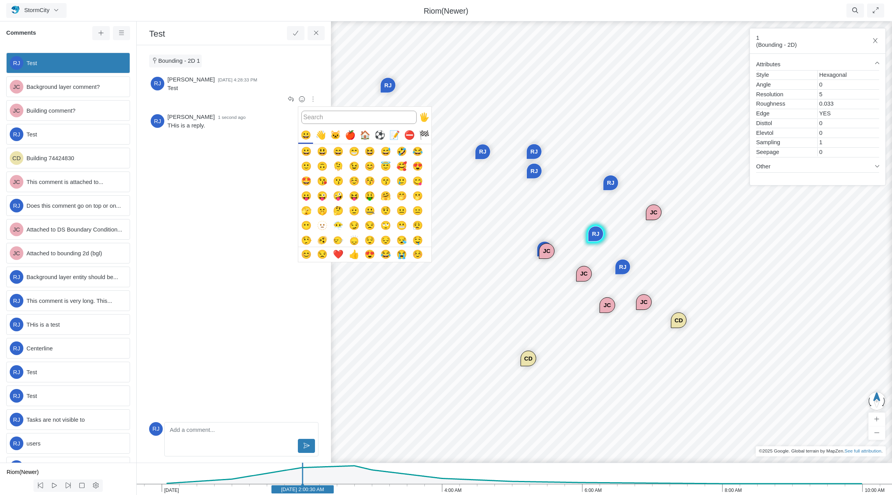
click at [307, 153] on button "😀" at bounding box center [306, 151] width 15 height 15
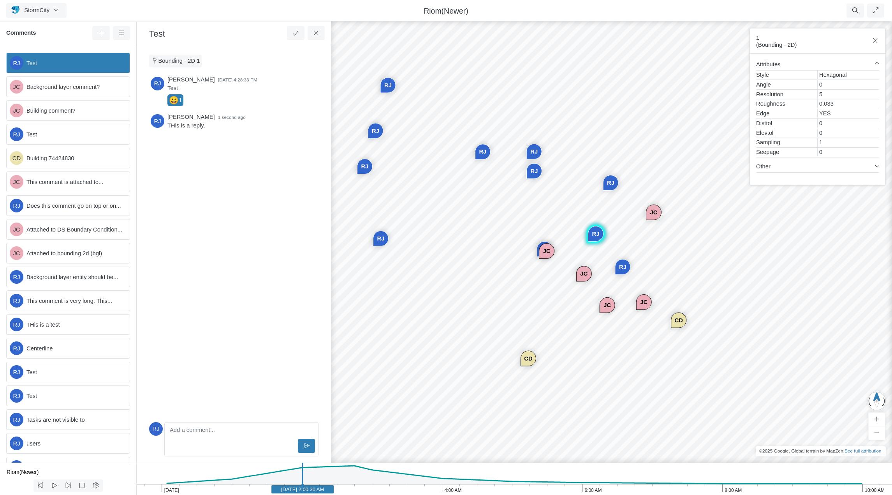
click at [245, 167] on div "[PERSON_NAME] [DATE] 4:28:33 PM Test 😀 1 [GEOGRAPHIC_DATA][PERSON_NAME] 1 secon…" at bounding box center [233, 246] width 169 height 345
click at [314, 139] on icon at bounding box center [313, 137] width 7 height 6
click at [252, 217] on div "[PERSON_NAME] [DATE] 4:28:33 PM Test 😀 1 [GEOGRAPHIC_DATA][PERSON_NAME] 1 secon…" at bounding box center [233, 246] width 169 height 345
click at [296, 34] on icon at bounding box center [295, 33] width 7 height 6
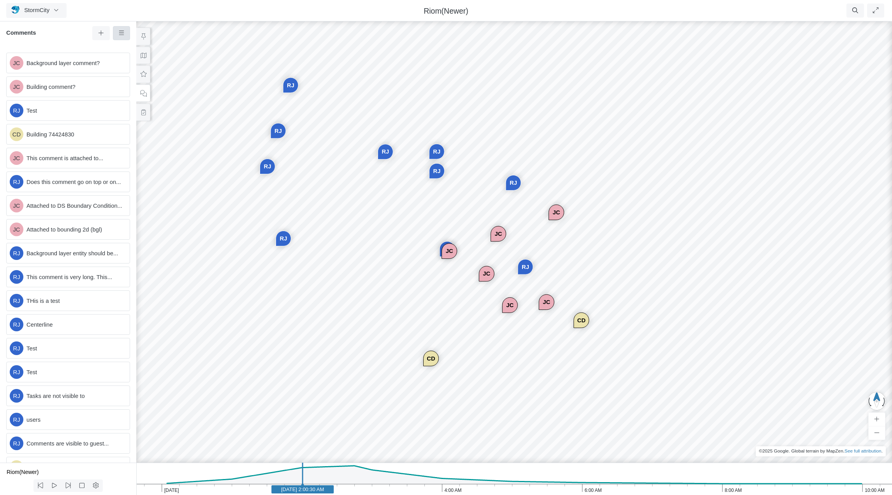
click at [123, 35] on icon at bounding box center [121, 33] width 5 height 4
click at [156, 48] on span "Show Resolved Comments" at bounding box center [164, 48] width 69 height 6
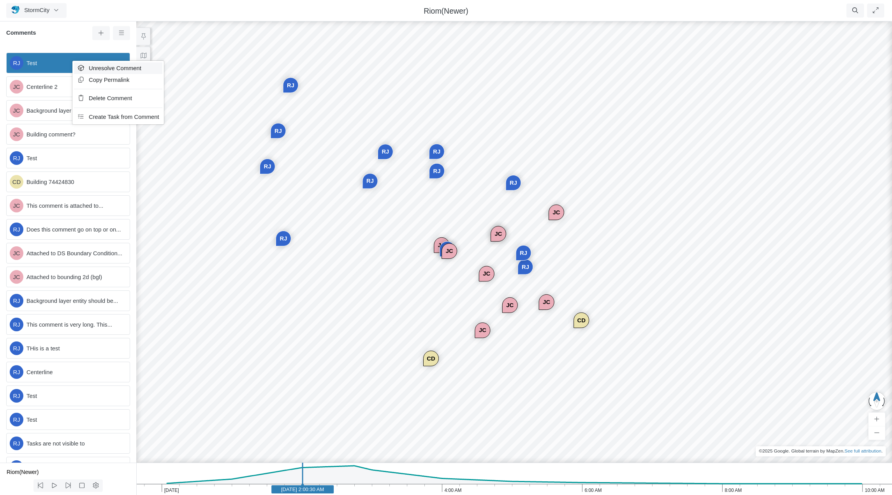
click at [117, 68] on span "Unresolve Comment" at bounding box center [115, 68] width 53 height 6
click at [119, 35] on icon at bounding box center [121, 33] width 7 height 6
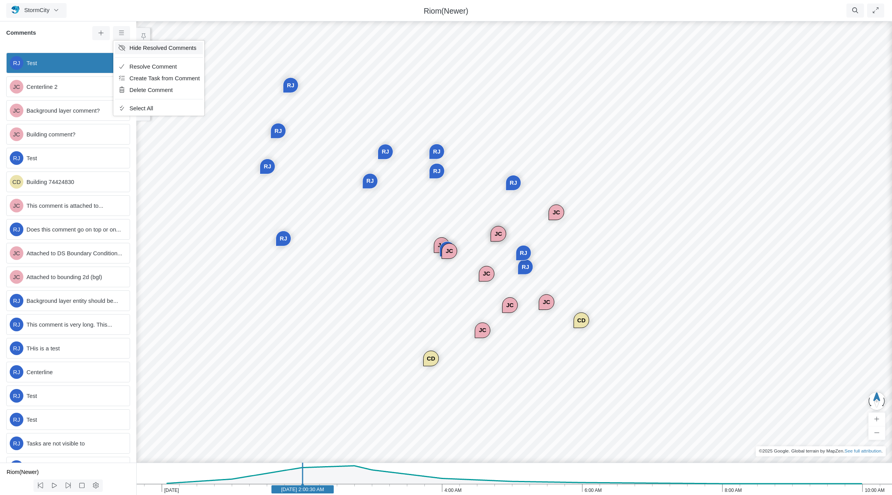
click at [156, 49] on span "Hide Resolved Comments" at bounding box center [163, 48] width 67 height 6
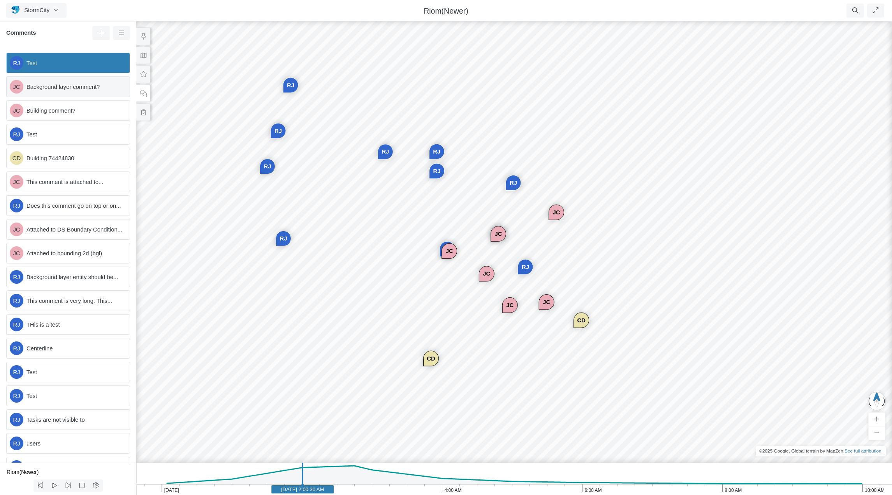
click at [72, 88] on span "Background layer comment?" at bounding box center [74, 87] width 97 height 9
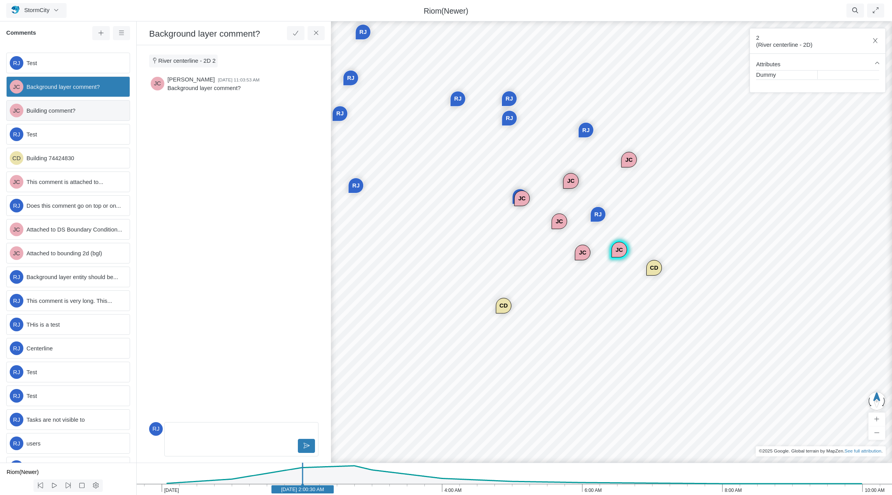
click at [76, 109] on span "Building comment?" at bounding box center [74, 110] width 97 height 9
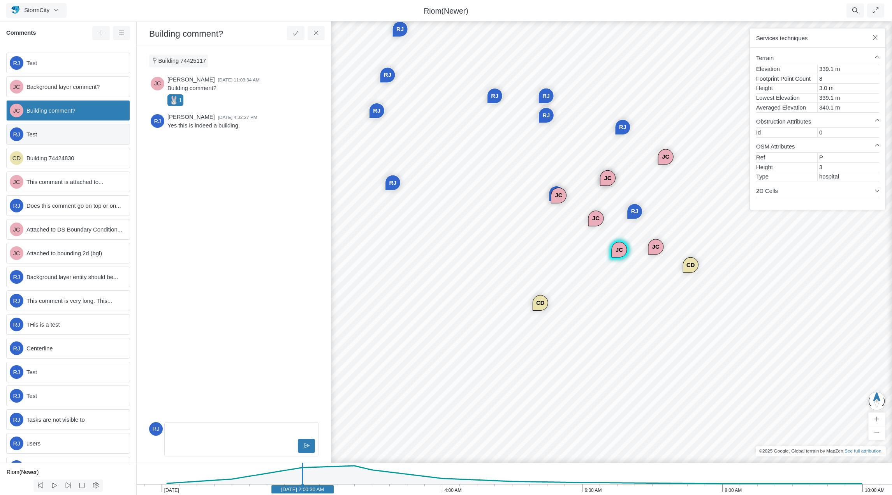
click at [53, 138] on span "Test" at bounding box center [74, 134] width 97 height 9
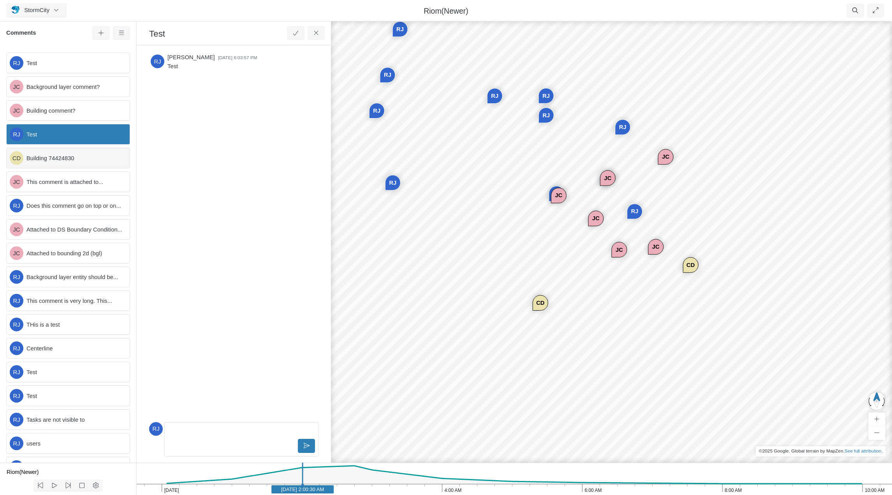
click at [70, 160] on span "Building 74424830" at bounding box center [74, 158] width 97 height 9
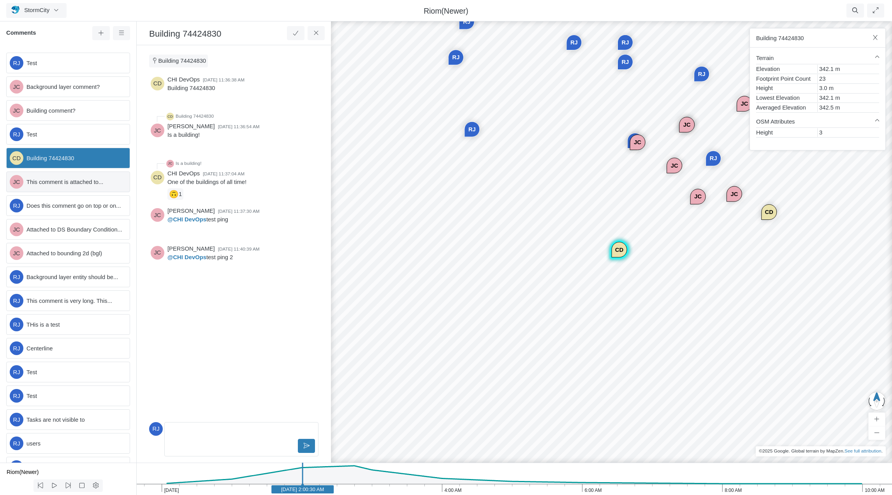
click at [75, 181] on span "This comment is attached to..." at bounding box center [74, 182] width 97 height 9
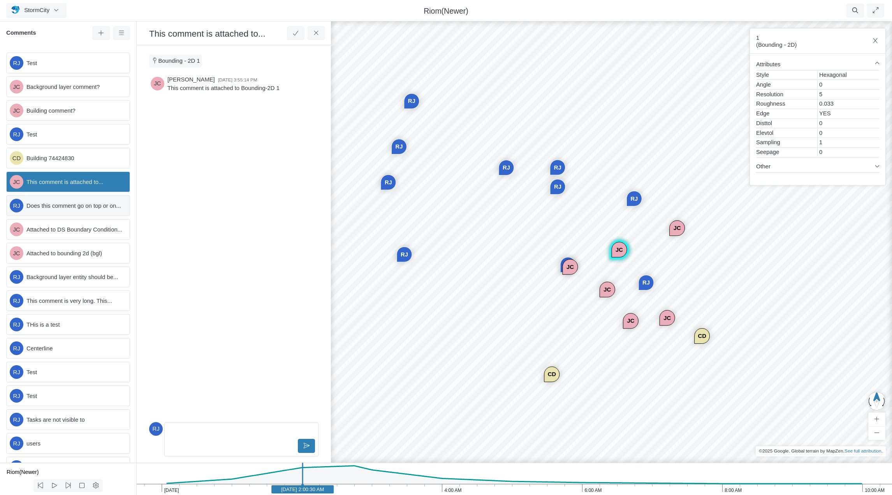
click at [77, 209] on span "Does this comment go on top or on..." at bounding box center [74, 205] width 97 height 9
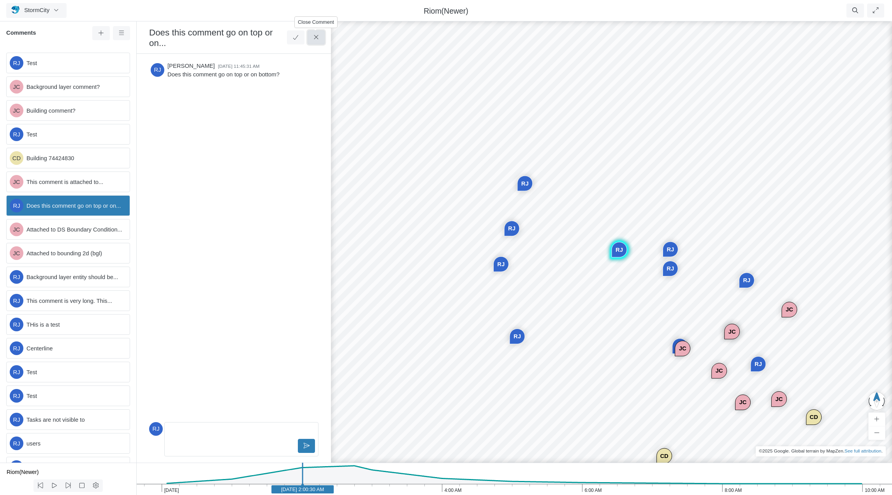
click at [316, 37] on icon at bounding box center [316, 37] width 7 height 6
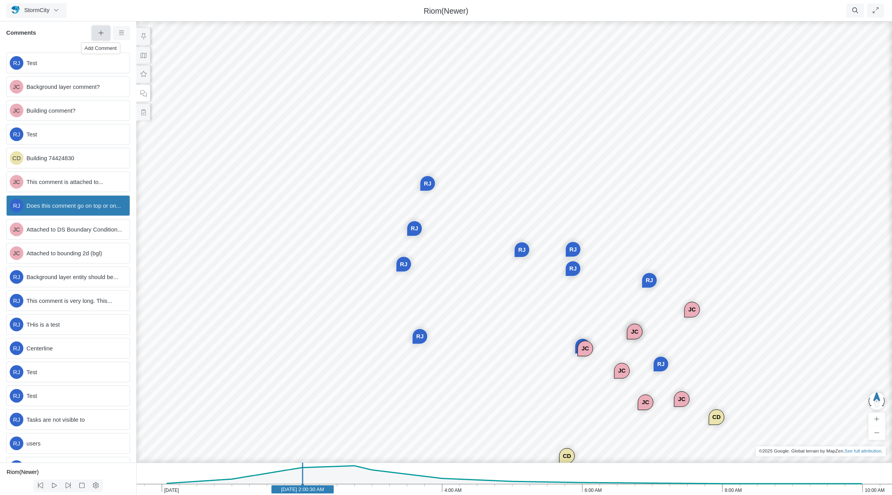
click at [100, 31] on icon at bounding box center [100, 33] width 7 height 6
click at [500, 218] on div "JC JC CD JC [GEOGRAPHIC_DATA] JC JC [GEOGRAPHIC_DATA] [GEOGRAPHIC_DATA] [GEOGRA…" at bounding box center [514, 257] width 892 height 475
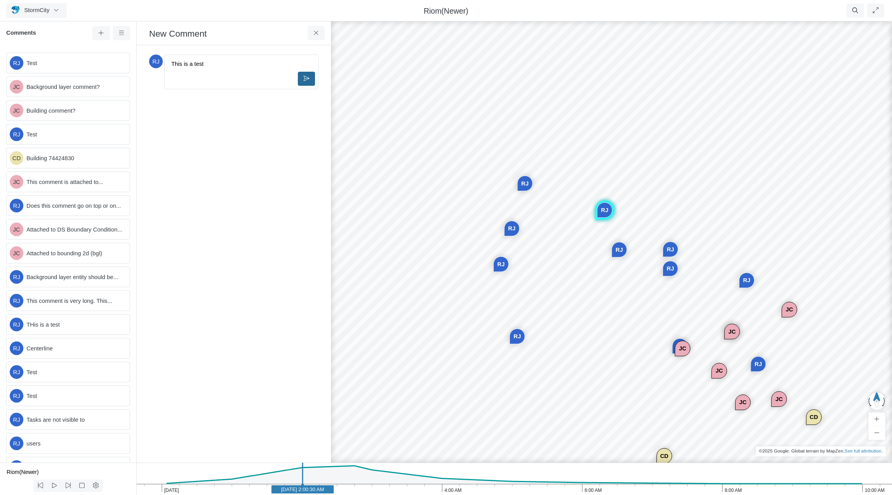
click at [305, 79] on icon at bounding box center [306, 79] width 7 height 6
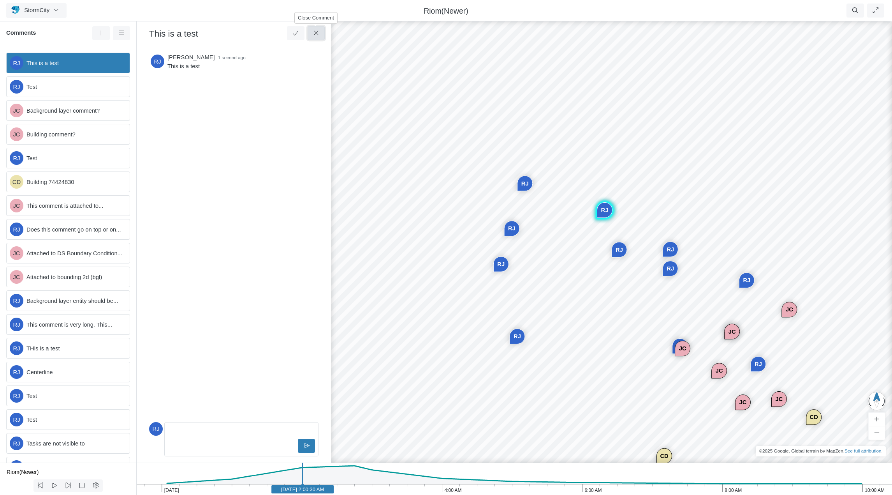
click at [314, 34] on icon at bounding box center [316, 33] width 7 height 6
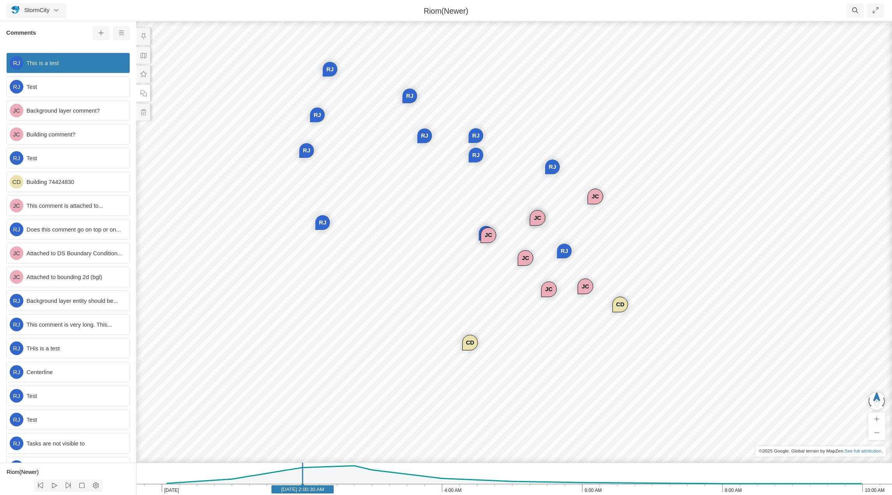
drag, startPoint x: 738, startPoint y: 333, endPoint x: 641, endPoint y: 219, distance: 149.2
click at [641, 219] on div "JC JC CD JC [GEOGRAPHIC_DATA] JC JC [GEOGRAPHIC_DATA] [GEOGRAPHIC_DATA] [GEOGRA…" at bounding box center [514, 257] width 892 height 475
click at [430, 266] on div "JC JC CD JC [GEOGRAPHIC_DATA] JC JC [GEOGRAPHIC_DATA] [GEOGRAPHIC_DATA] [GEOGRA…" at bounding box center [514, 257] width 892 height 475
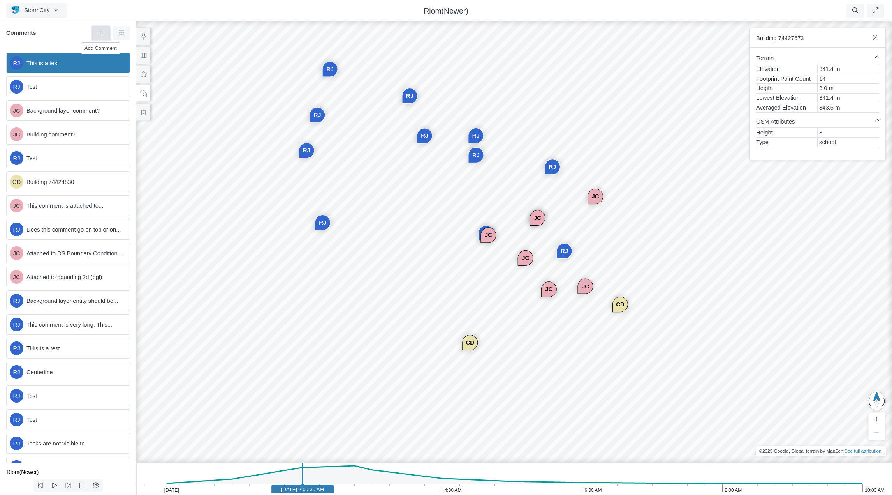
click at [100, 33] on icon at bounding box center [100, 33] width 7 height 6
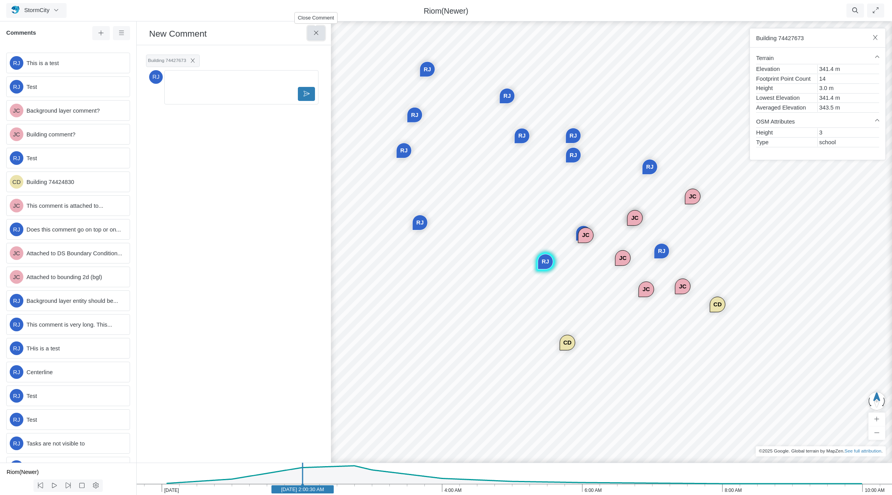
click at [315, 32] on icon at bounding box center [316, 33] width 7 height 6
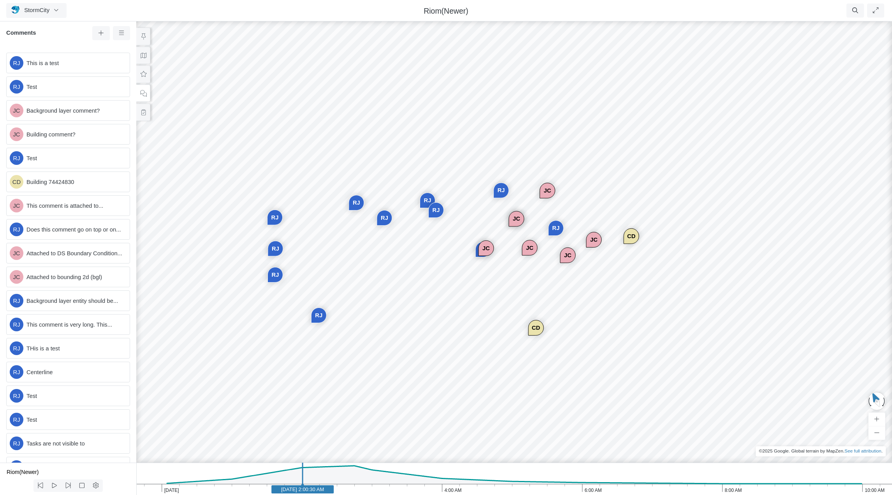
drag, startPoint x: 443, startPoint y: 330, endPoint x: 620, endPoint y: 204, distance: 217.2
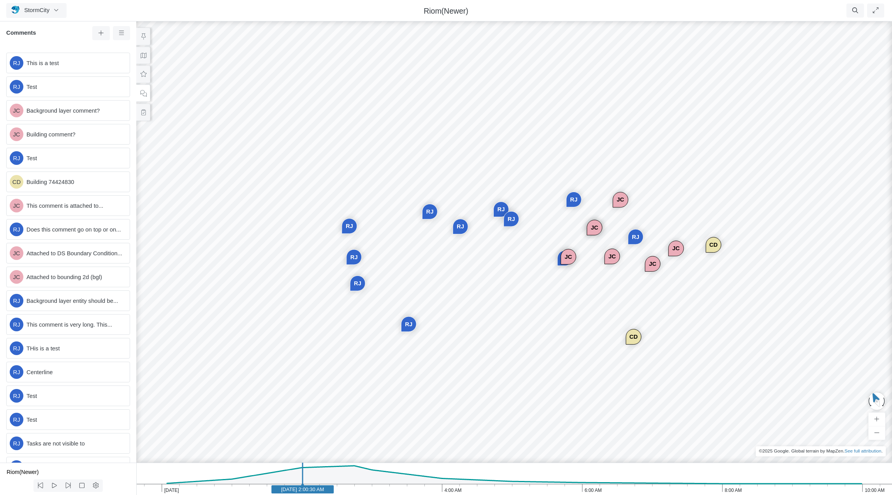
drag, startPoint x: 368, startPoint y: 271, endPoint x: 453, endPoint y: 280, distance: 86.2
click at [453, 280] on div "JC JC CD JC [GEOGRAPHIC_DATA] JC JC [GEOGRAPHIC_DATA] [GEOGRAPHIC_DATA] [GEOGRA…" at bounding box center [514, 257] width 892 height 475
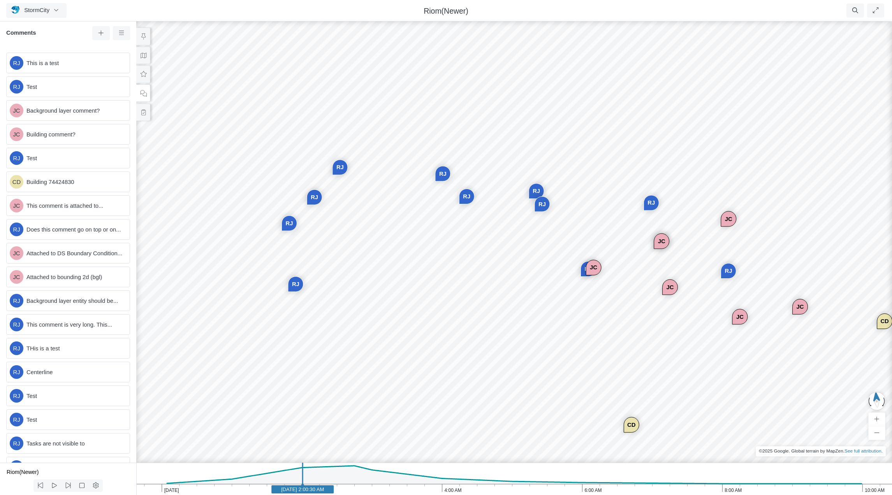
drag, startPoint x: 572, startPoint y: 300, endPoint x: 449, endPoint y: 276, distance: 125.0
click at [461, 232] on div "JC JC CD JC [GEOGRAPHIC_DATA] JC JC [GEOGRAPHIC_DATA] [GEOGRAPHIC_DATA] [GEOGRA…" at bounding box center [514, 257] width 892 height 475
click at [437, 209] on div "JC JC CD JC [GEOGRAPHIC_DATA] JC JC [GEOGRAPHIC_DATA] [GEOGRAPHIC_DATA] [GEOGRA…" at bounding box center [514, 257] width 892 height 475
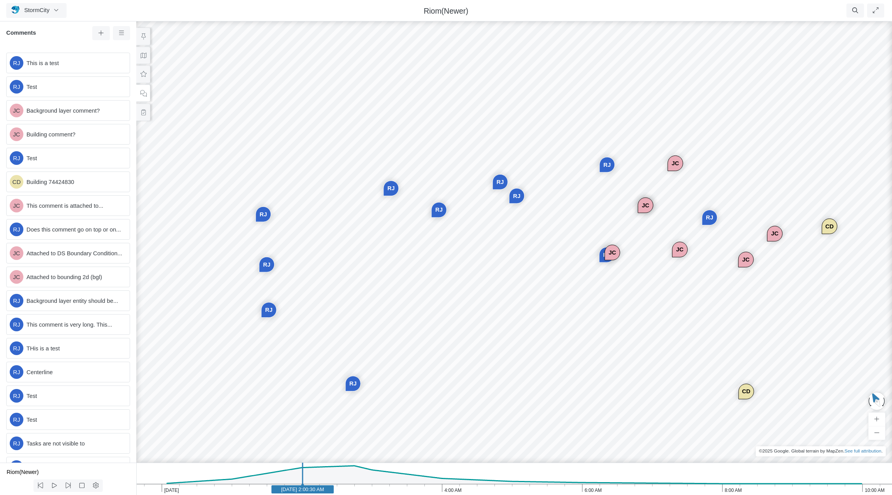
drag, startPoint x: 395, startPoint y: 236, endPoint x: 532, endPoint y: 265, distance: 139.2
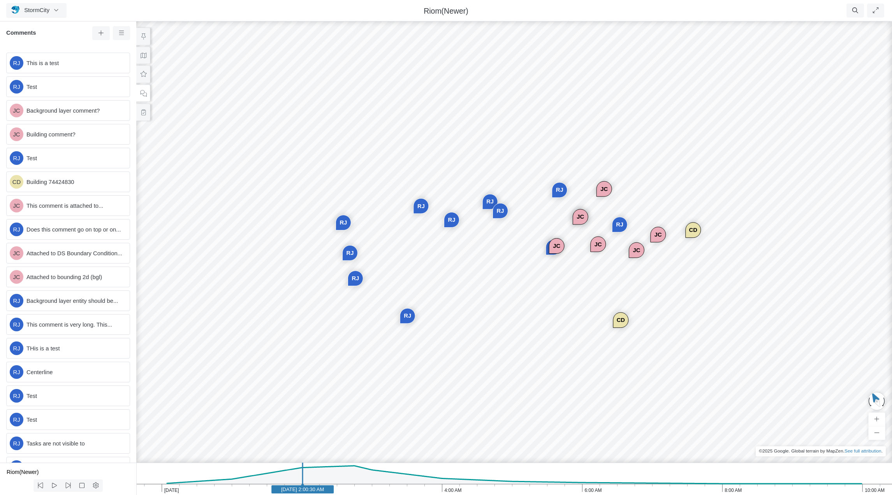
drag, startPoint x: 516, startPoint y: 235, endPoint x: 495, endPoint y: 242, distance: 21.9
click at [495, 242] on div "JC JC CD JC [GEOGRAPHIC_DATA] JC JC [GEOGRAPHIC_DATA] [GEOGRAPHIC_DATA] [GEOGRA…" at bounding box center [514, 257] width 892 height 475
click at [143, 55] on icon at bounding box center [143, 56] width 7 height 6
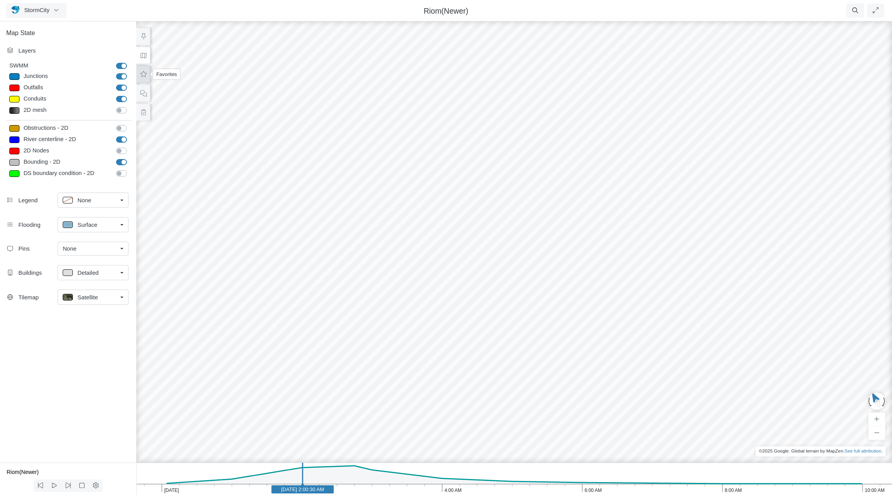
click at [144, 72] on icon at bounding box center [144, 74] width 6 height 6
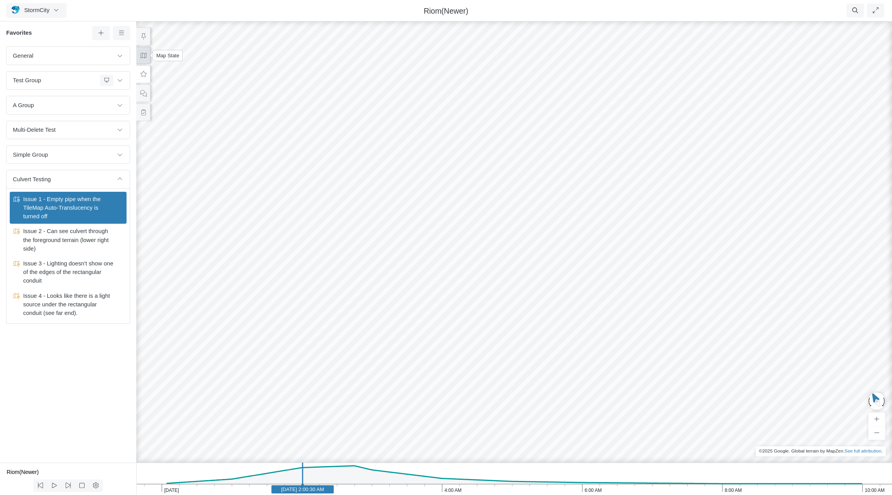
click at [144, 54] on icon at bounding box center [143, 56] width 7 height 6
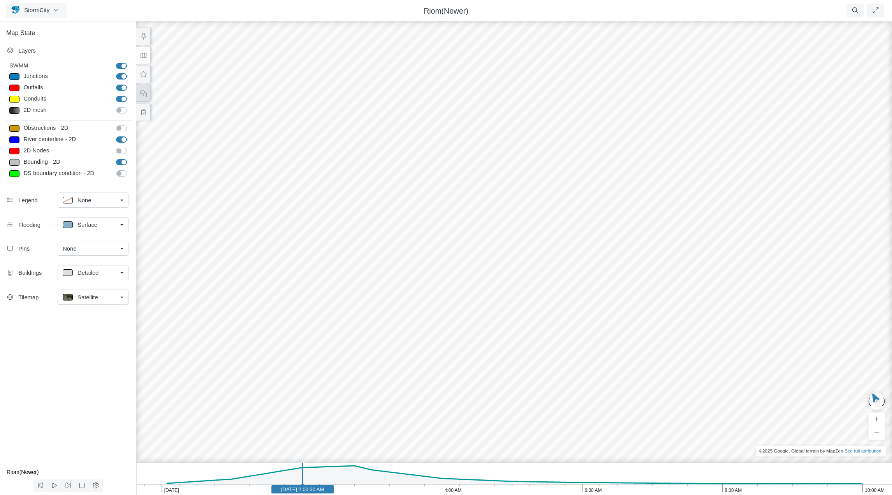
click at [143, 95] on icon at bounding box center [143, 93] width 7 height 6
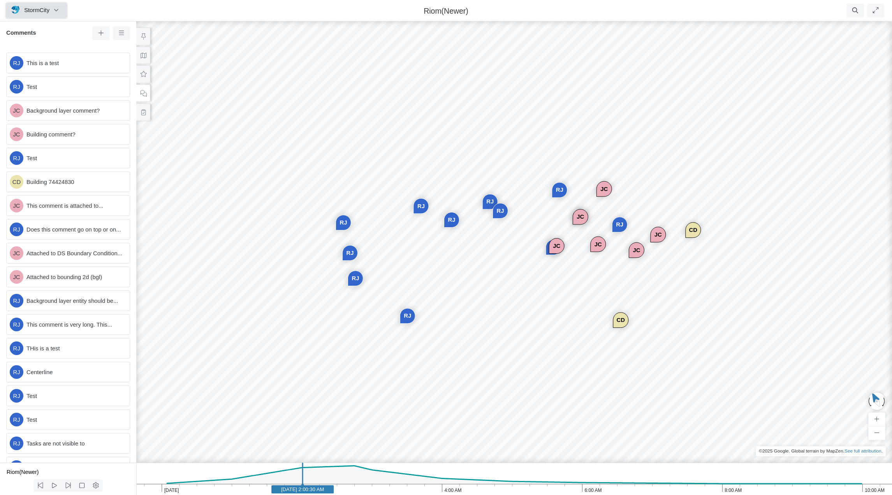
click at [38, 9] on span "StormCity" at bounding box center [36, 10] width 25 height 6
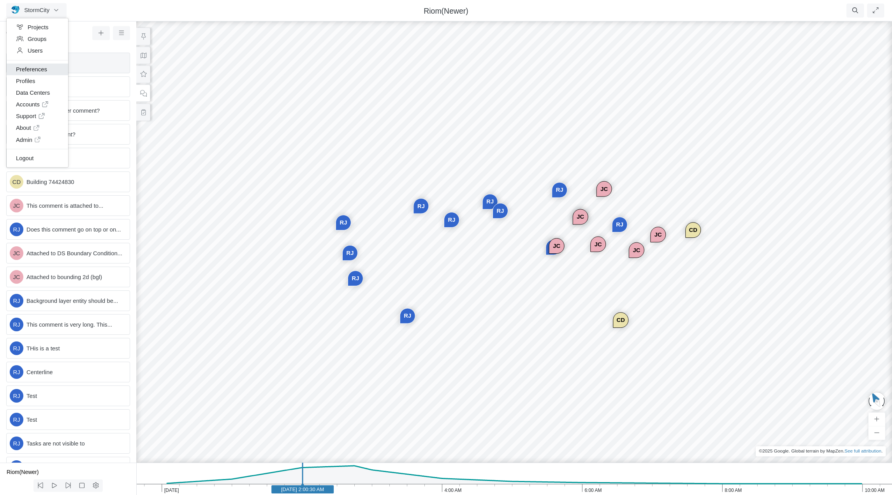
click at [35, 70] on link "Preferences" at bounding box center [38, 69] width 62 height 12
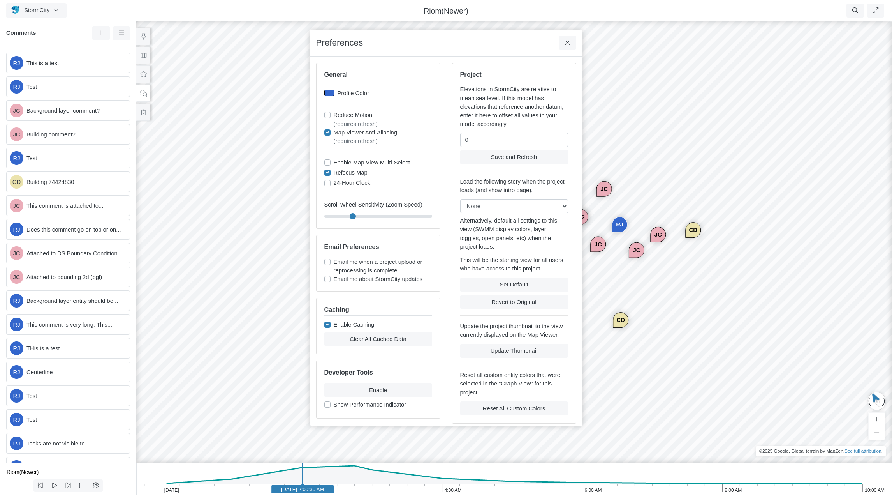
click at [331, 92] on div at bounding box center [329, 93] width 10 height 7
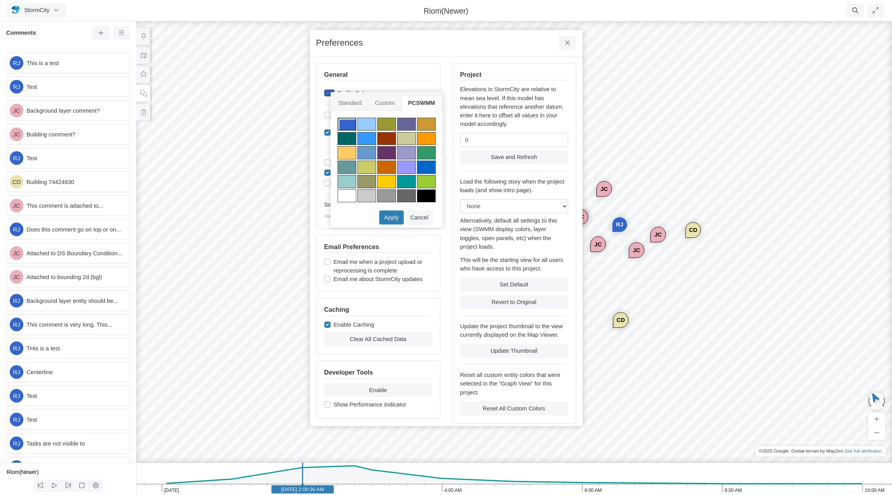
click at [387, 182] on div at bounding box center [386, 181] width 19 height 13
click at [396, 216] on button "Apply" at bounding box center [391, 217] width 25 height 14
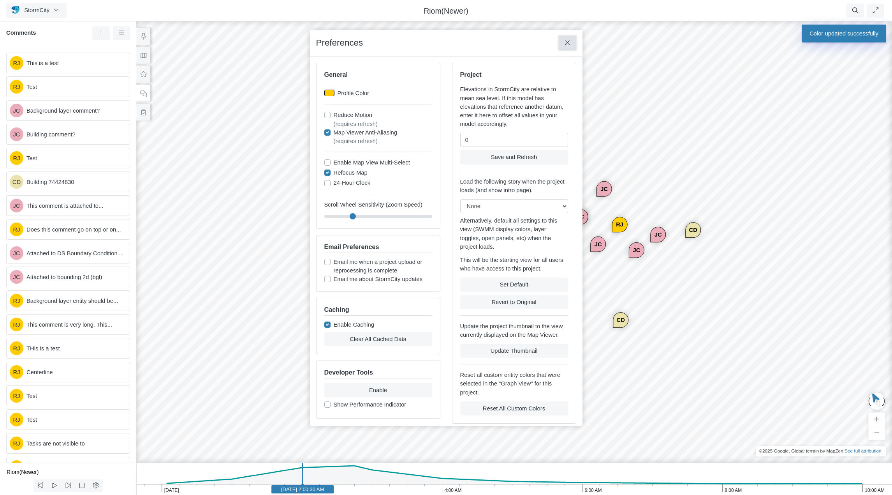
click at [568, 43] on icon at bounding box center [567, 43] width 7 height 6
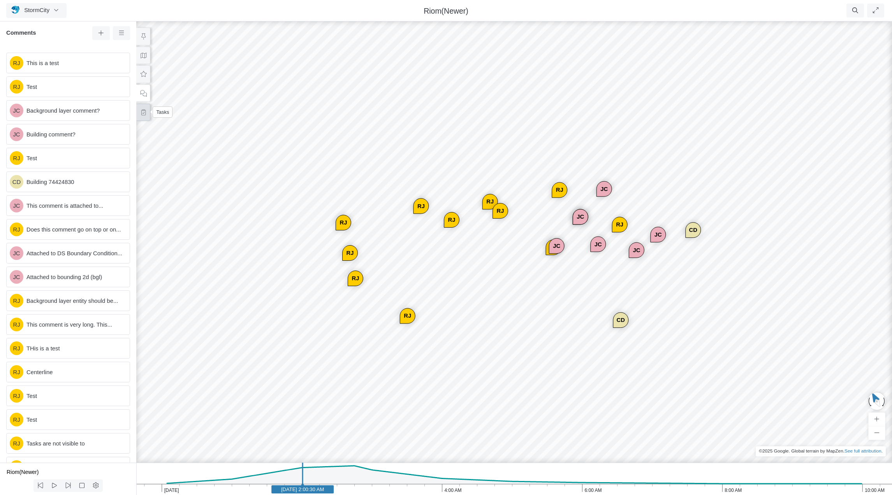
click at [144, 114] on icon at bounding box center [143, 112] width 4 height 6
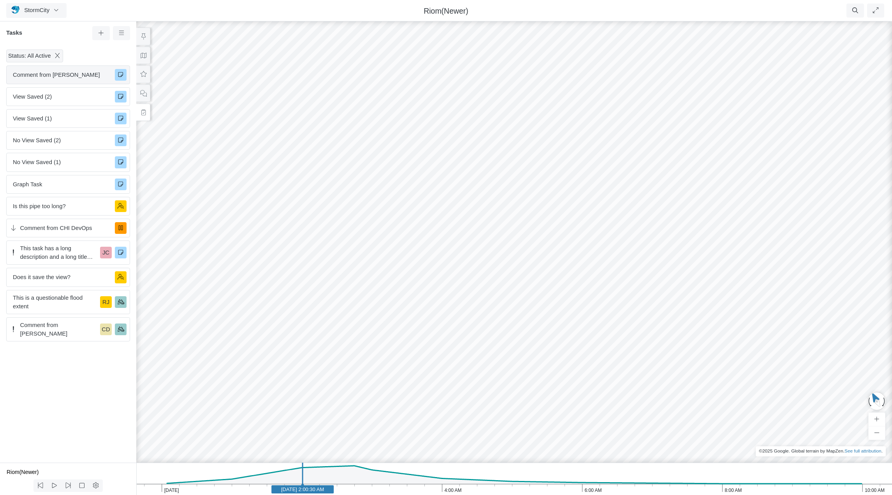
click at [68, 75] on span "Comment from [PERSON_NAME]" at bounding box center [61, 74] width 96 height 9
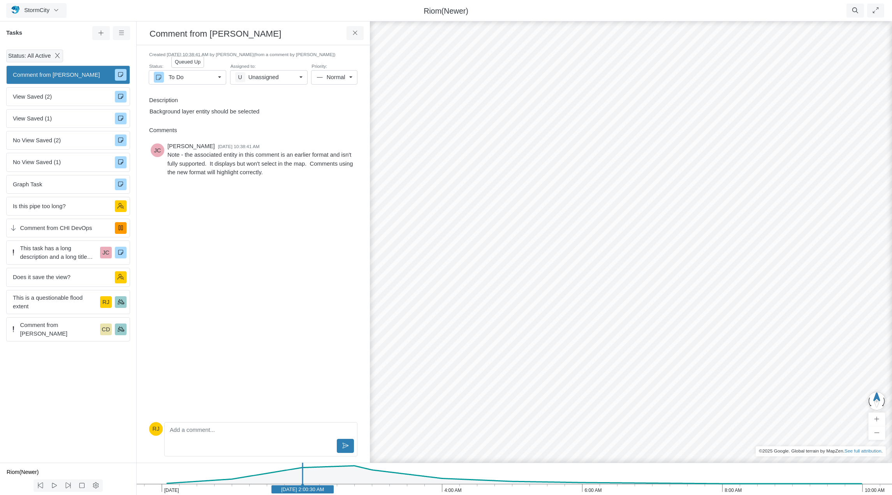
click at [219, 77] on link "To Do" at bounding box center [187, 77] width 77 height 14
click at [292, 54] on span "(from a comment by [PERSON_NAME])" at bounding box center [295, 54] width 82 height 5
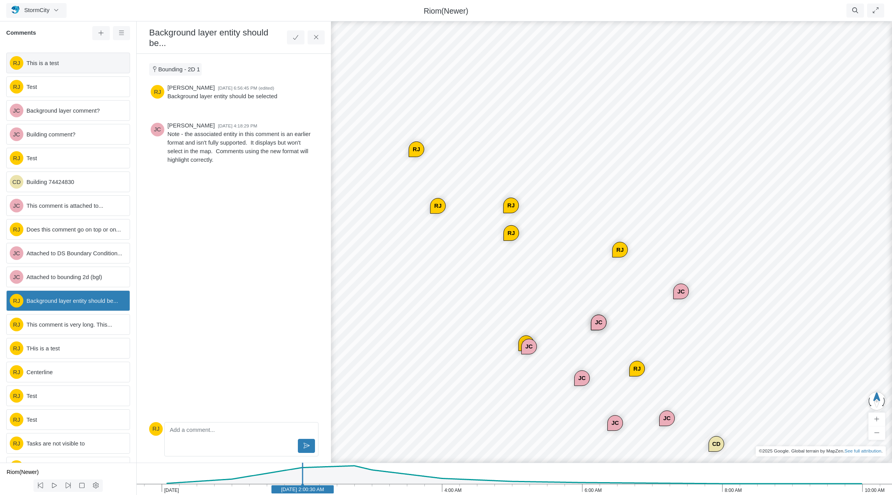
click at [51, 62] on span "This is a test" at bounding box center [74, 63] width 97 height 9
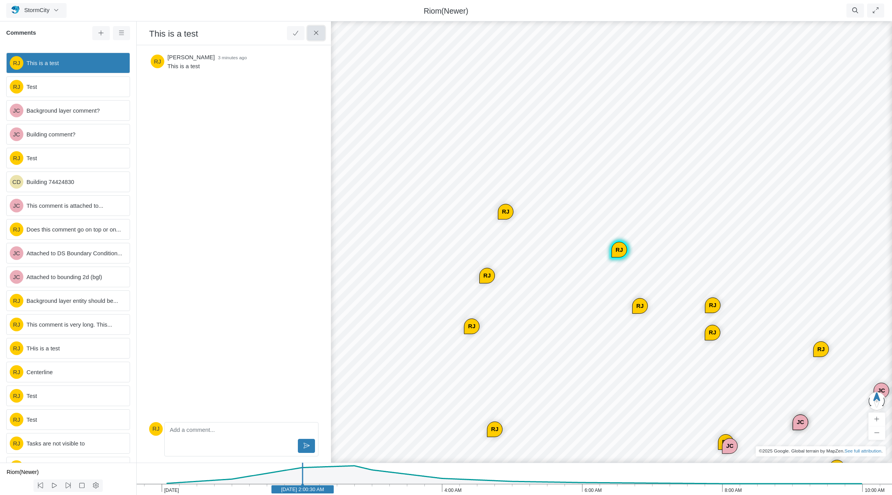
click at [319, 30] on button at bounding box center [317, 33] width 18 height 14
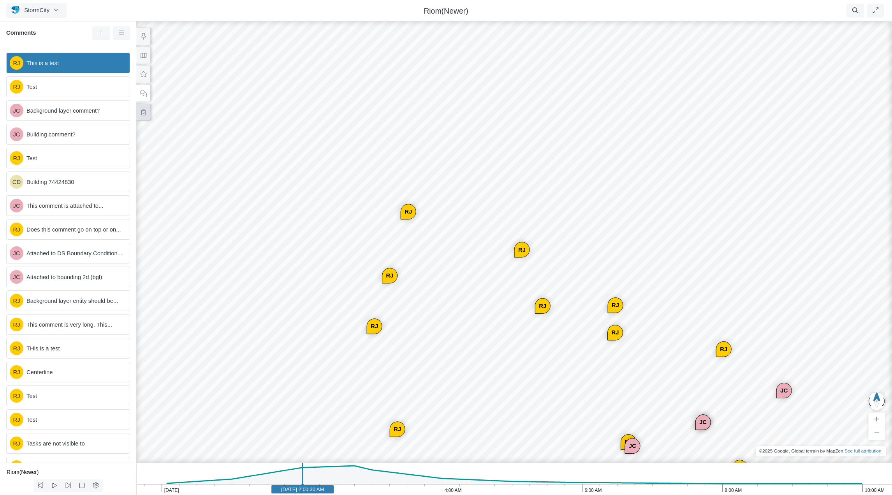
click at [143, 112] on icon at bounding box center [143, 112] width 7 height 6
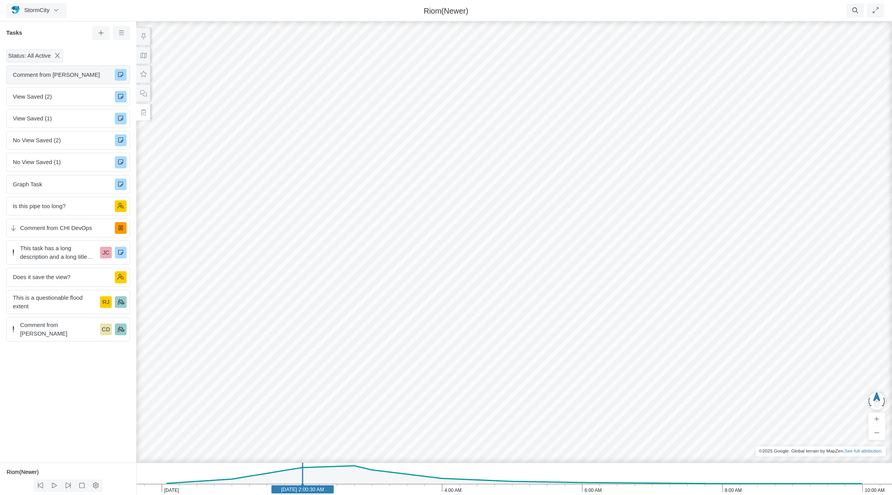
click at [86, 77] on span "Comment from [PERSON_NAME]" at bounding box center [61, 74] width 96 height 9
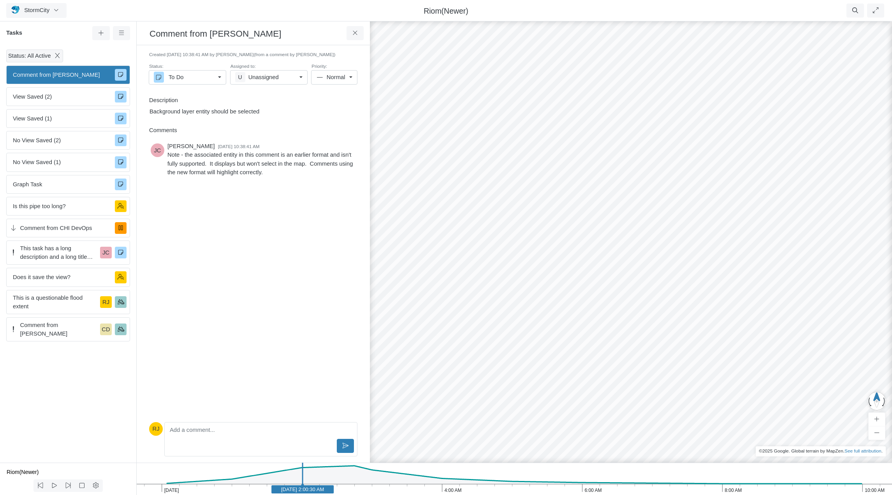
click at [296, 77] on link "U Unassigned" at bounding box center [268, 77] width 77 height 14
click at [294, 209] on div "[PERSON_NAME] [DATE] 10:38:41 AM Note - the associated entity in this comment i…" at bounding box center [253, 279] width 208 height 278
click at [353, 77] on link "Normal" at bounding box center [334, 77] width 46 height 14
click at [259, 263] on div "[PERSON_NAME] [DATE] 10:38:41 AM Note - the associated entity in this comment i…" at bounding box center [253, 279] width 208 height 278
click at [257, 111] on p "Background layer entity should be selected" at bounding box center [254, 111] width 208 height 9
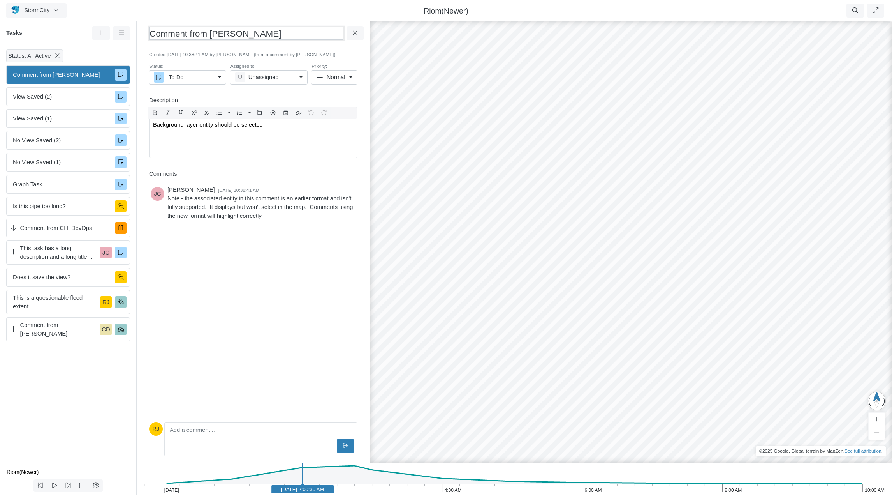
click at [263, 35] on h3 "Comment from [PERSON_NAME]" at bounding box center [246, 33] width 194 height 13
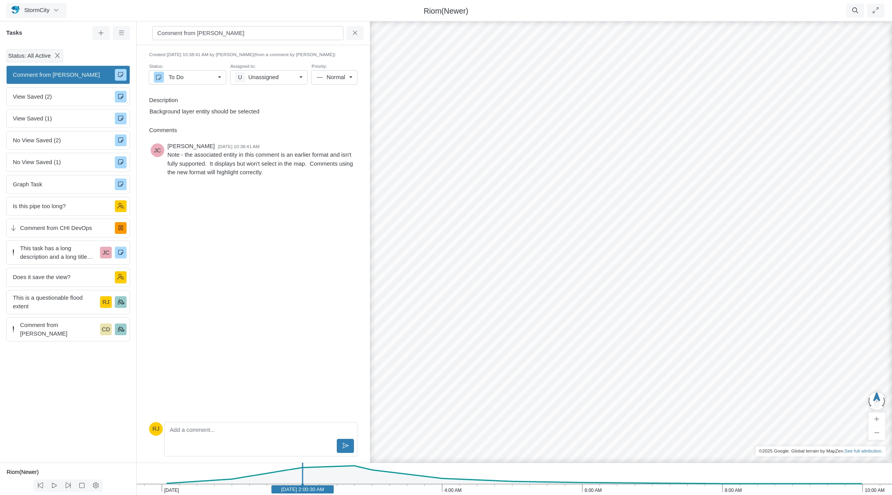
click at [233, 316] on div "[PERSON_NAME] [DATE] 10:38:41 AM Note - the associated entity in this comment i…" at bounding box center [253, 279] width 208 height 278
click at [122, 35] on icon at bounding box center [121, 33] width 7 height 6
click at [181, 232] on div "[PERSON_NAME] [DATE] 10:38:41 AM Note - the associated entity in this comment i…" at bounding box center [253, 279] width 208 height 278
click at [356, 33] on icon at bounding box center [355, 33] width 7 height 6
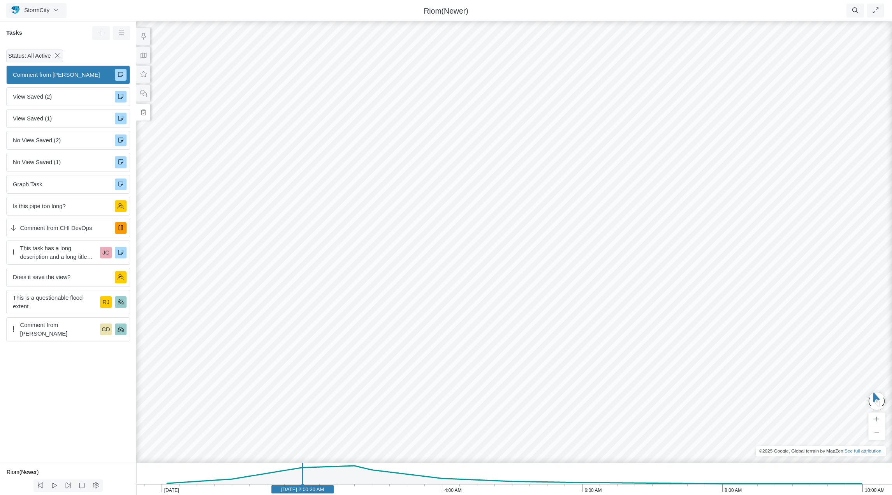
drag, startPoint x: 321, startPoint y: 339, endPoint x: 491, endPoint y: 192, distance: 224.2
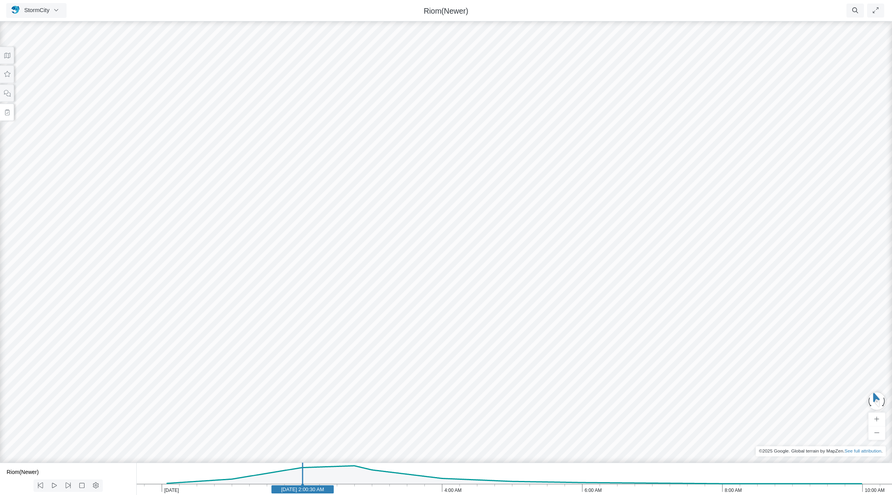
drag, startPoint x: 508, startPoint y: 266, endPoint x: 392, endPoint y: 214, distance: 127.6
click at [392, 214] on div "JC JC CD JC [GEOGRAPHIC_DATA] JC JC [GEOGRAPHIC_DATA] [GEOGRAPHIC_DATA] [GEOGRA…" at bounding box center [446, 257] width 892 height 475
click at [9, 113] on icon at bounding box center [7, 112] width 4 height 6
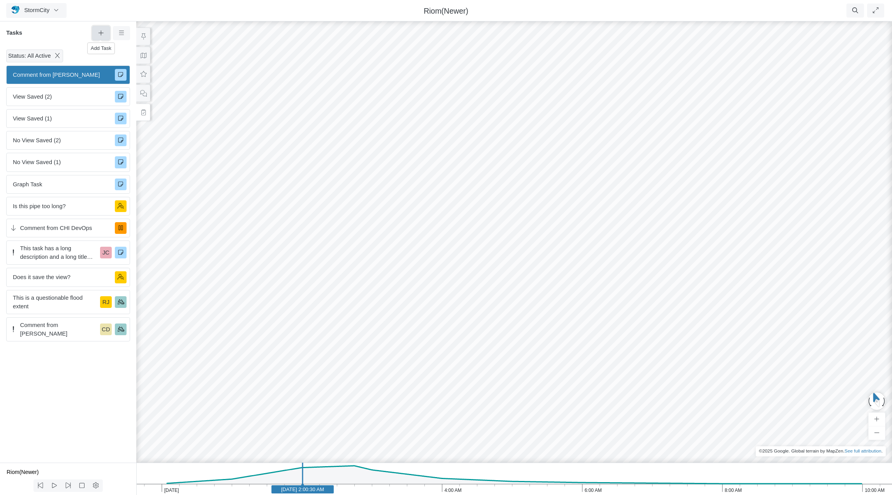
click at [99, 34] on icon at bounding box center [100, 33] width 7 height 6
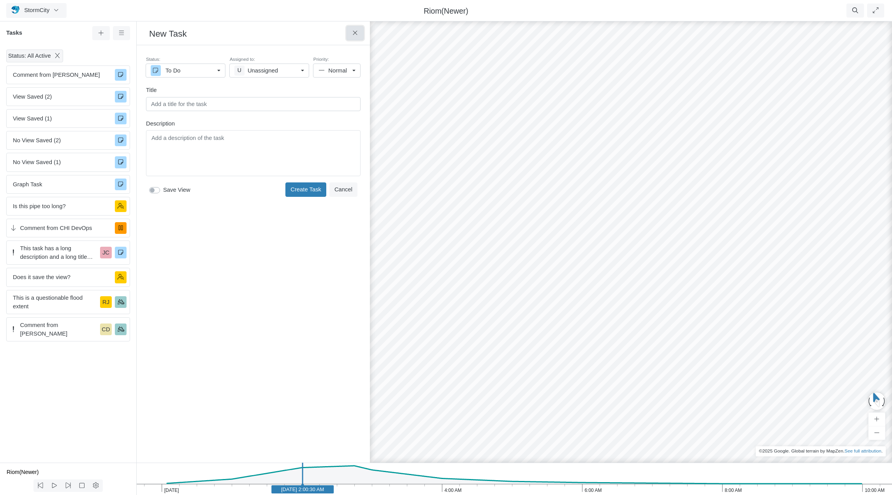
click at [356, 32] on icon at bounding box center [355, 33] width 7 height 6
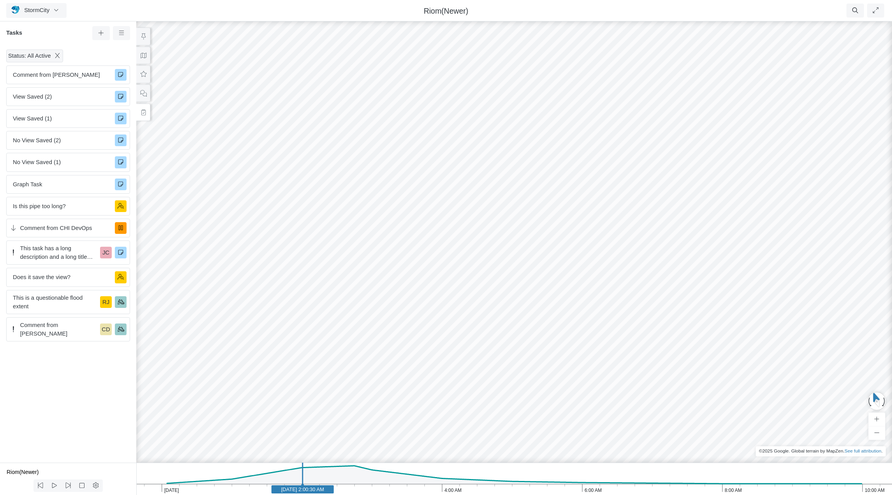
click at [448, 245] on div "JC JC CD JC [GEOGRAPHIC_DATA] JC JC [GEOGRAPHIC_DATA] [GEOGRAPHIC_DATA] [GEOGRA…" at bounding box center [514, 257] width 892 height 475
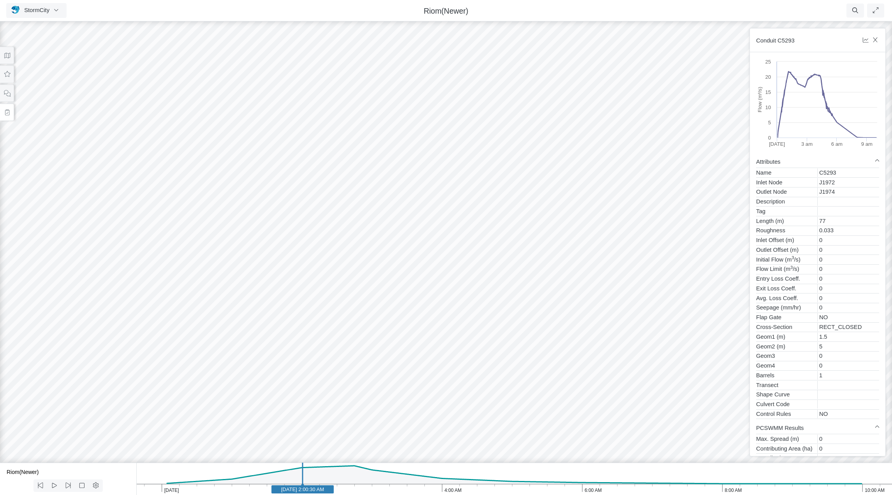
click at [7, 107] on button at bounding box center [7, 113] width 14 height 18
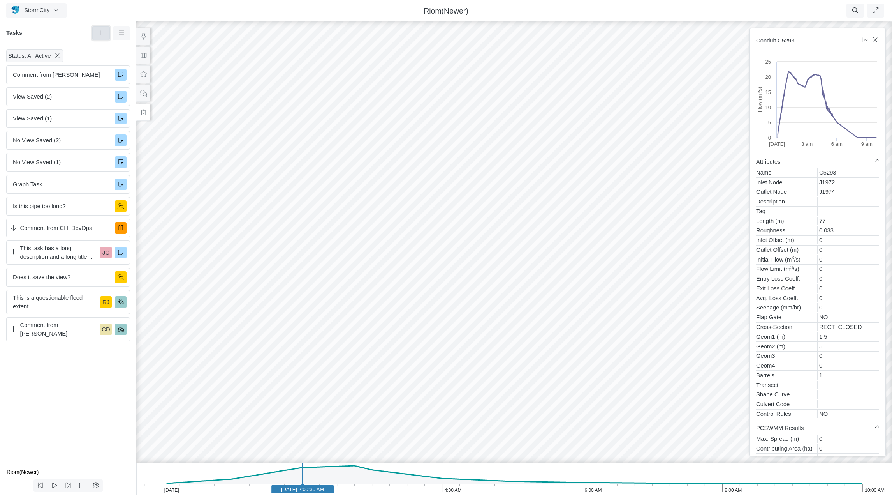
click at [97, 33] on icon at bounding box center [100, 33] width 7 height 6
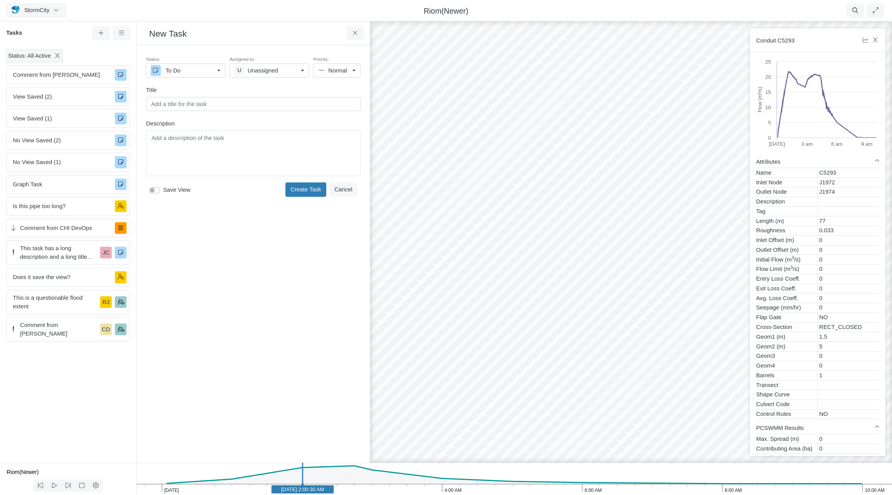
click at [163, 189] on label "Save View" at bounding box center [176, 189] width 27 height 9
click at [155, 189] on input "Save View" at bounding box center [152, 188] width 6 height 7
checkbox input "true"
click at [343, 188] on button "Cancel" at bounding box center [343, 189] width 28 height 14
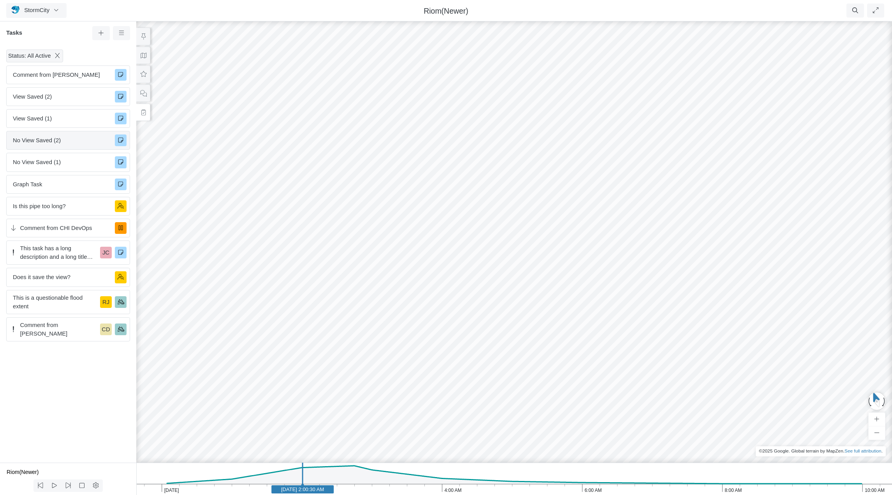
click at [44, 139] on span "No View Saved (2)" at bounding box center [61, 140] width 96 height 9
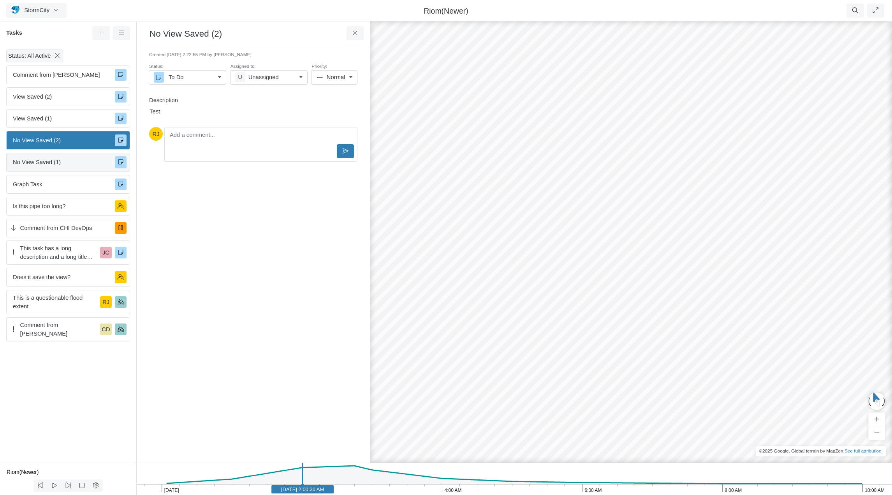
click at [50, 162] on span "No View Saved (1)" at bounding box center [61, 162] width 96 height 9
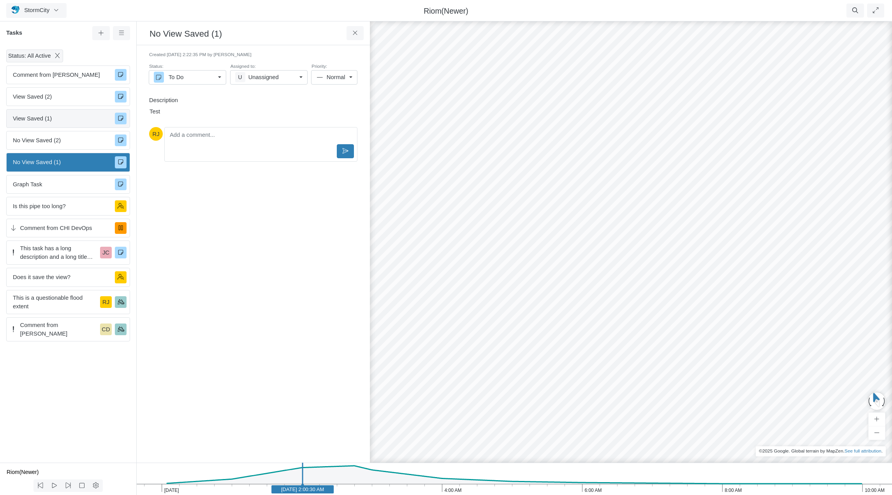
click at [35, 119] on span "View Saved (1)" at bounding box center [61, 118] width 96 height 9
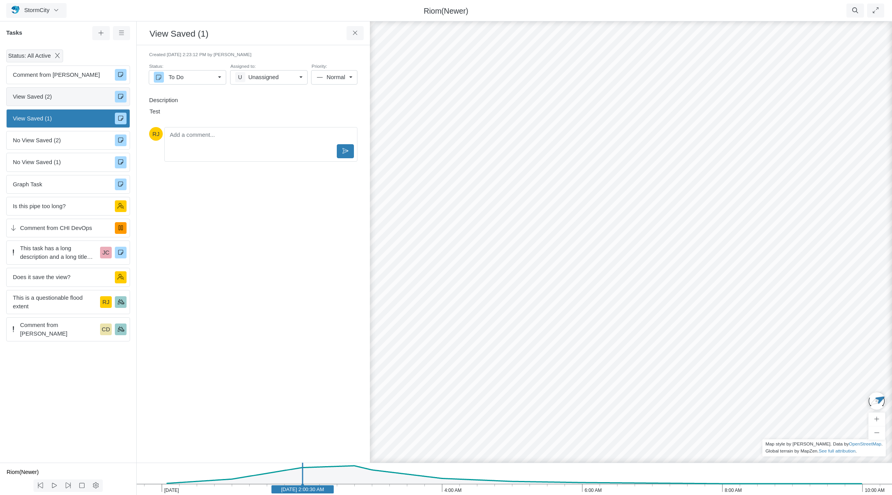
click at [68, 97] on span "View Saved (2)" at bounding box center [61, 96] width 96 height 9
click at [61, 253] on span "This task has a long description and a long title with a lot of unnecessarily l…" at bounding box center [58, 252] width 77 height 17
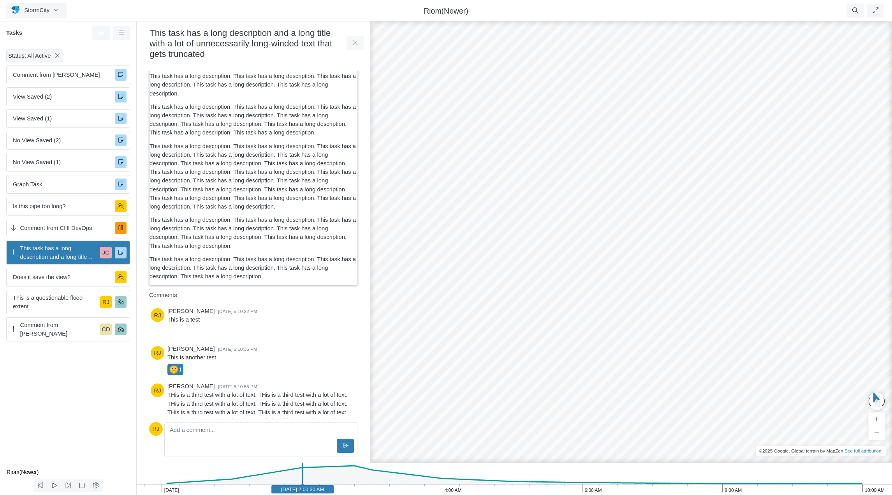
scroll to position [125, 0]
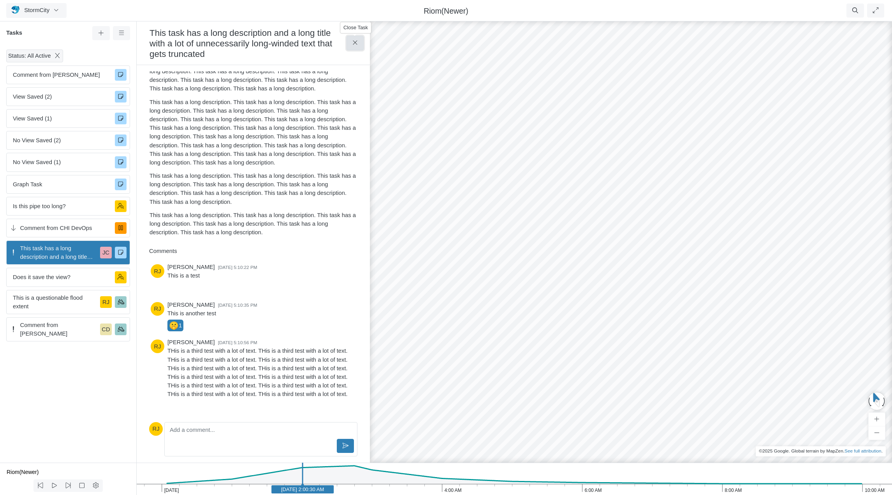
click at [359, 44] on button at bounding box center [356, 43] width 18 height 14
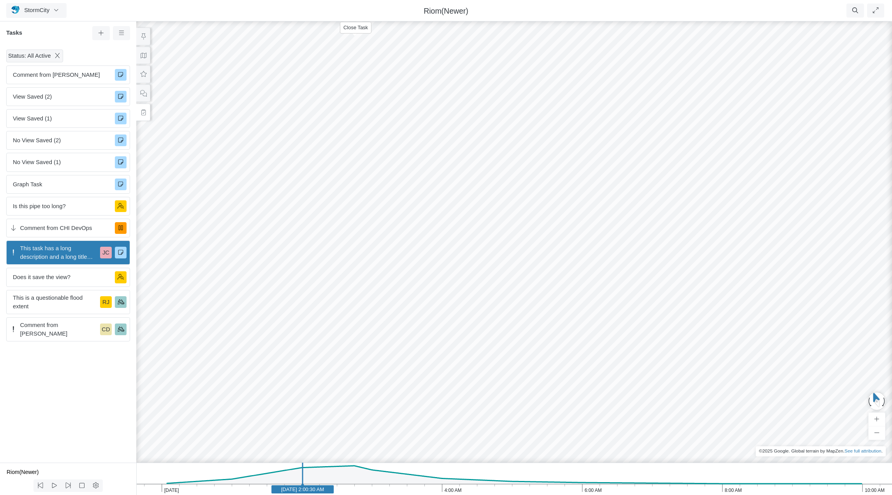
scroll to position [0, 0]
click at [49, 9] on button "StormCity" at bounding box center [36, 10] width 60 height 15
click at [35, 25] on link "Projects" at bounding box center [38, 27] width 62 height 12
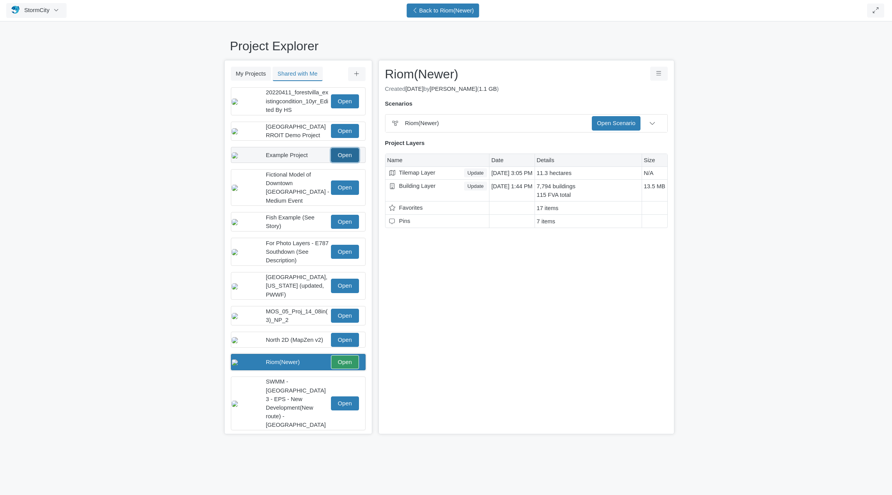
click at [347, 157] on link "Open" at bounding box center [345, 155] width 28 height 14
